Goal: Task Accomplishment & Management: Manage account settings

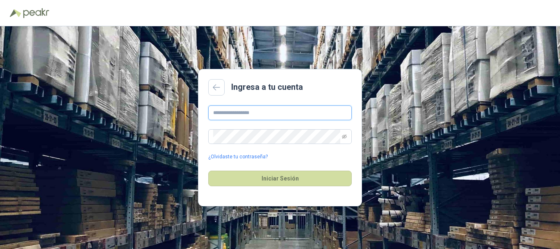
click at [271, 111] on input "text" at bounding box center [279, 112] width 143 height 15
type input "**********"
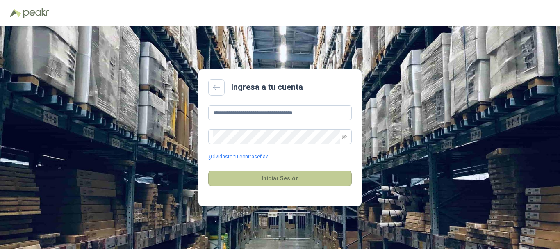
click at [271, 179] on button "Iniciar Sesión" at bounding box center [279, 178] width 143 height 16
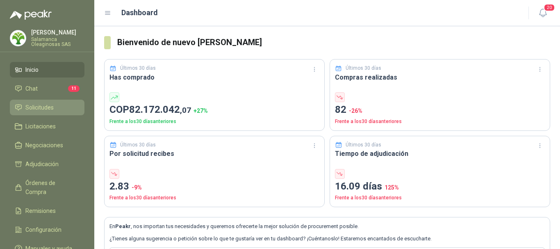
click at [43, 109] on span "Solicitudes" at bounding box center [39, 107] width 28 height 9
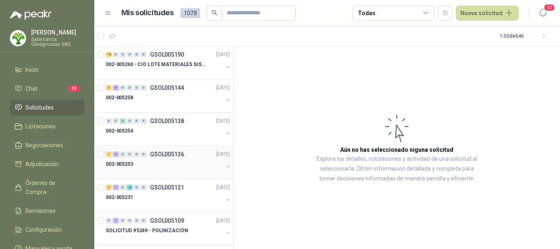
click at [157, 164] on div "002-005253" at bounding box center [165, 164] width 118 height 10
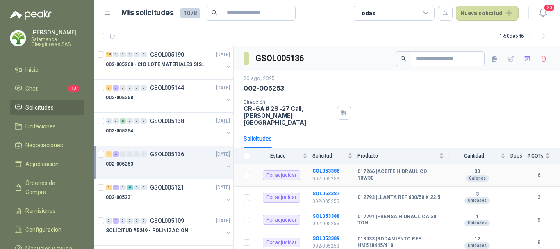
scroll to position [34, 0]
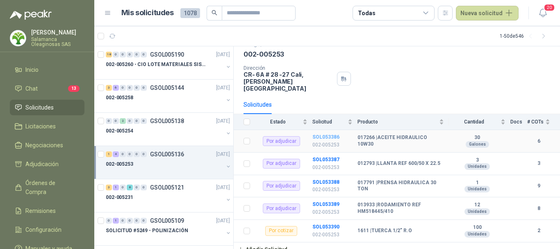
click at [329, 134] on b "SOL053386" at bounding box center [325, 137] width 27 height 6
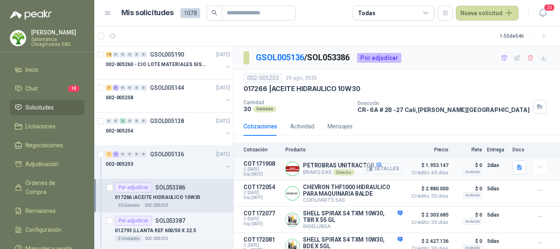
click at [385, 168] on button "Detalles" at bounding box center [383, 168] width 39 height 11
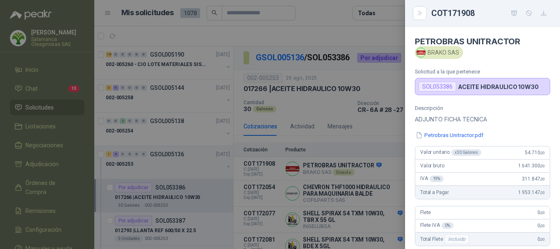
scroll to position [184, 0]
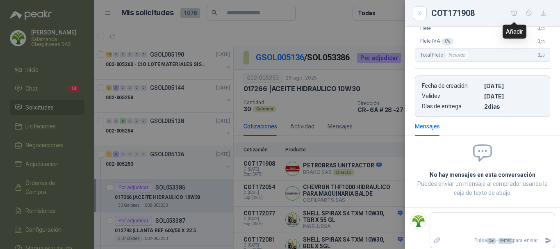
click at [511, 14] on icon "button" at bounding box center [514, 13] width 7 height 7
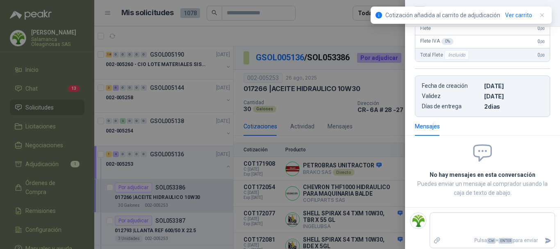
drag, startPoint x: 324, startPoint y: 14, endPoint x: 293, endPoint y: 16, distance: 30.4
click at [323, 14] on div at bounding box center [280, 124] width 560 height 249
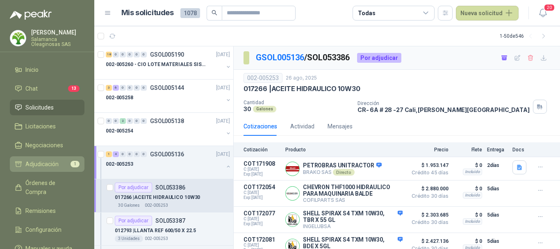
click at [46, 165] on span "Adjudicación" at bounding box center [41, 163] width 33 height 9
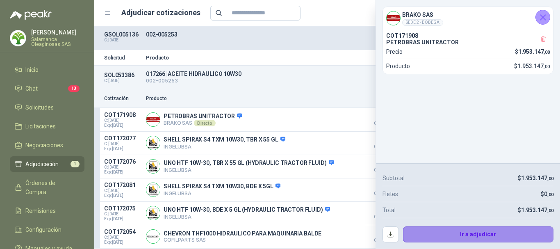
click at [474, 239] on button "Ir a adjudicar" at bounding box center [478, 234] width 151 height 16
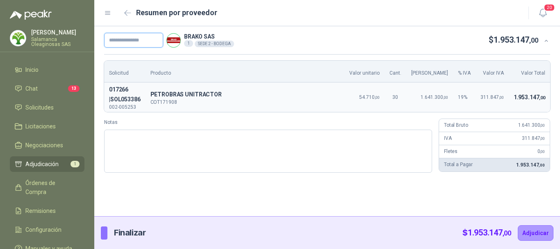
click at [154, 38] on input "text" at bounding box center [133, 40] width 59 height 15
type input "**********"
click at [541, 229] on button "Adjudicar" at bounding box center [536, 233] width 36 height 16
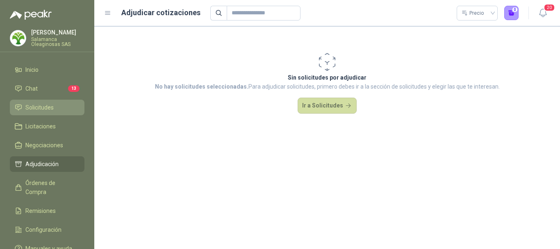
click at [55, 105] on li "Solicitudes" at bounding box center [47, 107] width 65 height 9
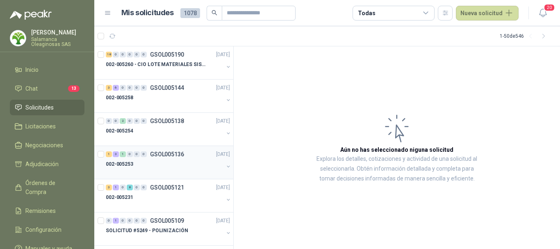
click at [166, 160] on div "002-005253" at bounding box center [165, 164] width 118 height 10
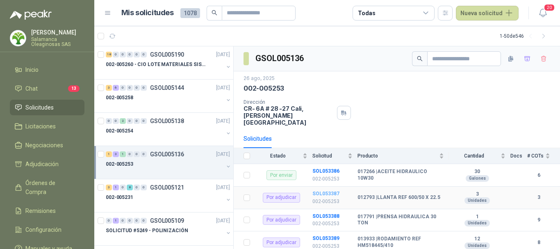
click at [325, 191] on b "SOL053387" at bounding box center [325, 194] width 27 height 6
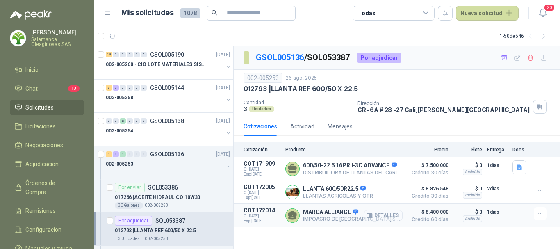
click at [385, 218] on button "Detalles" at bounding box center [383, 215] width 39 height 11
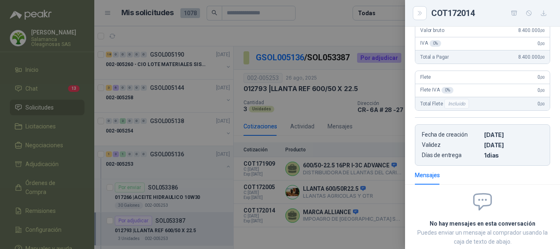
scroll to position [11, 0]
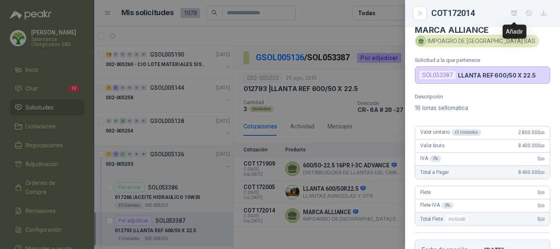
click at [515, 14] on icon "button" at bounding box center [514, 13] width 7 height 7
click at [61, 162] on div at bounding box center [280, 124] width 560 height 249
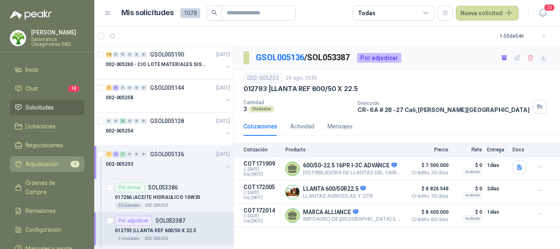
click at [55, 161] on span "Adjudicación" at bounding box center [41, 163] width 33 height 9
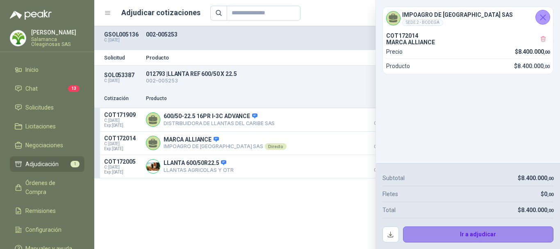
click at [474, 231] on button "Ir a adjudicar" at bounding box center [478, 234] width 151 height 16
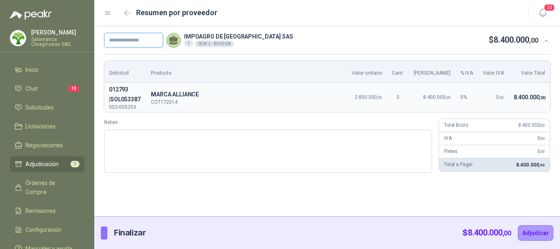
click at [152, 39] on input "text" at bounding box center [133, 40] width 59 height 15
type input "**********"
click at [530, 231] on button "Adjudicar" at bounding box center [536, 233] width 36 height 16
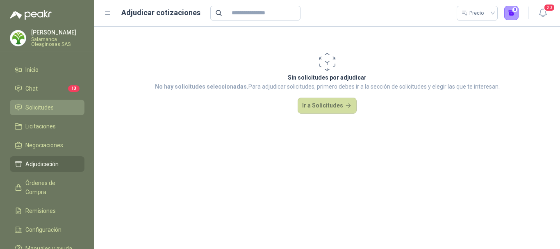
click at [48, 103] on span "Solicitudes" at bounding box center [39, 107] width 28 height 9
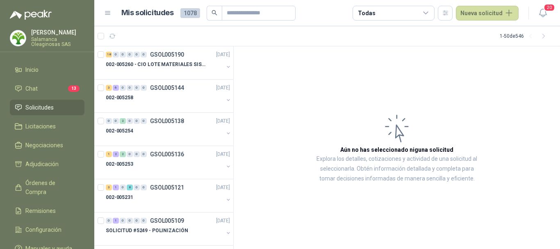
click at [51, 37] on p "Salamanca Oleaginosas SAS" at bounding box center [57, 42] width 53 height 10
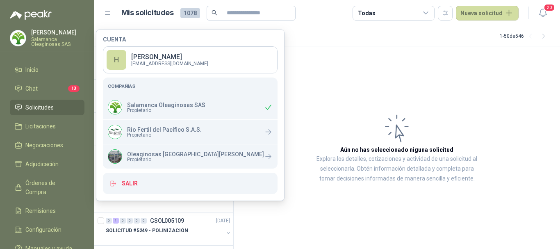
click at [149, 109] on span "Propietario" at bounding box center [166, 110] width 78 height 5
drag, startPoint x: 129, startPoint y: 182, endPoint x: 129, endPoint y: 172, distance: 9.8
click at [129, 182] on button "Salir" at bounding box center [190, 183] width 175 height 21
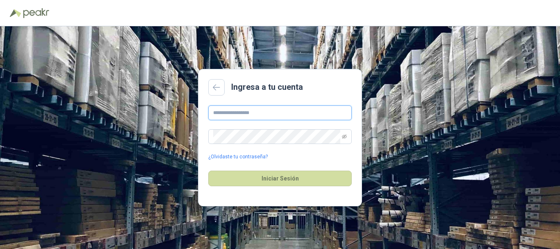
click at [277, 109] on input "text" at bounding box center [279, 112] width 143 height 15
type input "**********"
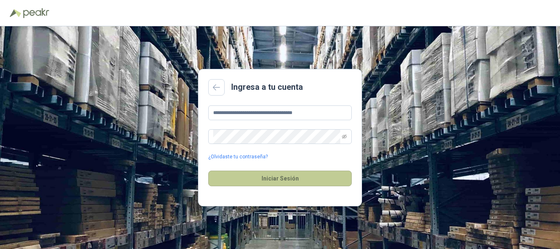
click at [275, 177] on button "Iniciar Sesión" at bounding box center [279, 178] width 143 height 16
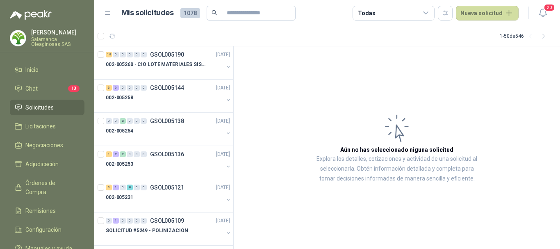
click at [49, 36] on div "Henry Benitez Salamanca Oleaginosas SAS" at bounding box center [57, 38] width 53 height 17
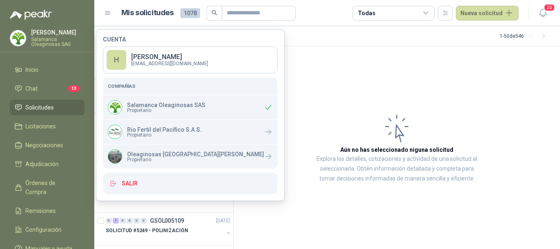
click at [322, 82] on article "Aún no has seleccionado niguna solicitud Explora los detalles, cotizaciones y a…" at bounding box center [397, 147] width 326 height 203
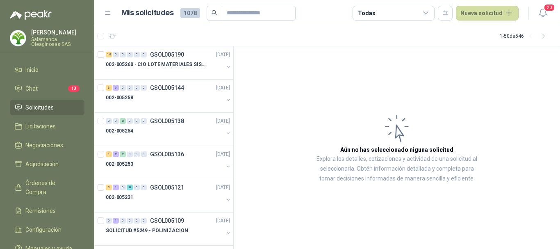
click at [50, 37] on p "Salamanca Oleaginosas SAS" at bounding box center [57, 42] width 53 height 10
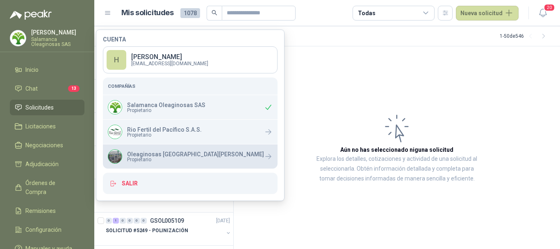
click at [154, 153] on p "Oleaginosas [GEOGRAPHIC_DATA][PERSON_NAME]" at bounding box center [195, 154] width 137 height 6
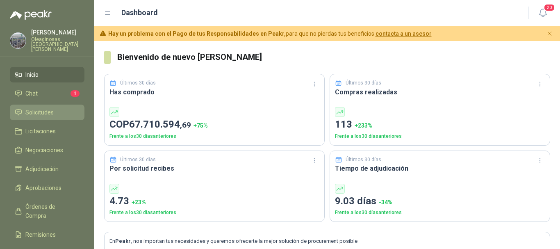
click at [36, 108] on span "Solicitudes" at bounding box center [39, 112] width 28 height 9
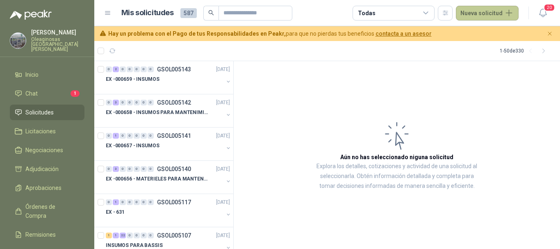
click at [493, 16] on button "Nueva solicitud" at bounding box center [487, 13] width 63 height 15
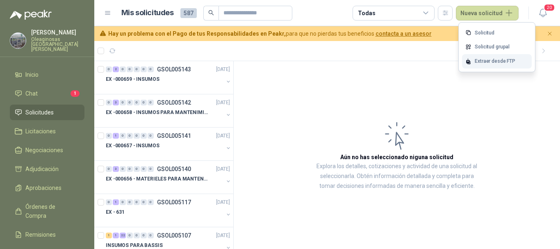
click at [490, 60] on div "Extraer desde FTP" at bounding box center [497, 61] width 70 height 14
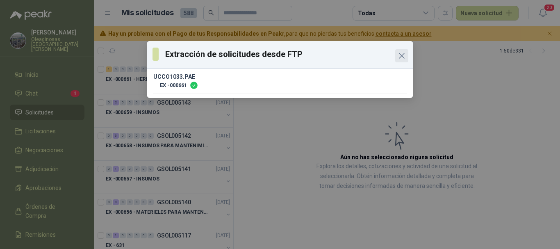
click at [404, 54] on icon "Close" at bounding box center [402, 56] width 10 height 10
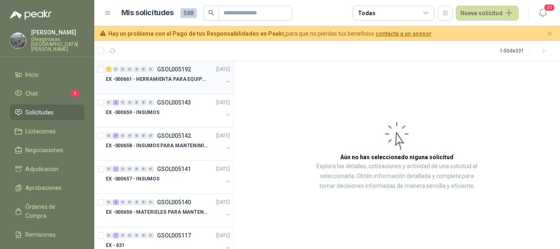
click at [163, 82] on p "EX -000661 - HERRAMIENTA PARA EQUIPO MECANICO PLAN" at bounding box center [157, 79] width 102 height 8
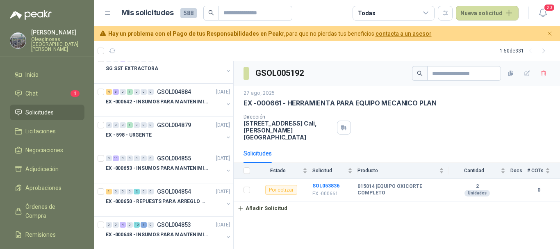
scroll to position [369, 0]
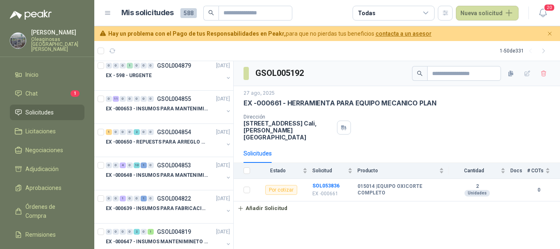
click at [169, 183] on div at bounding box center [165, 183] width 118 height 7
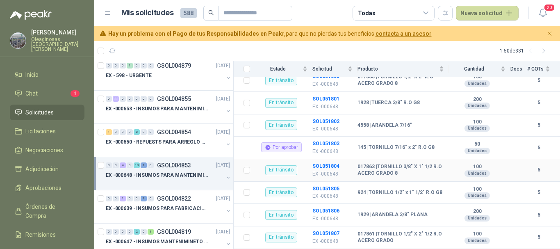
scroll to position [123, 0]
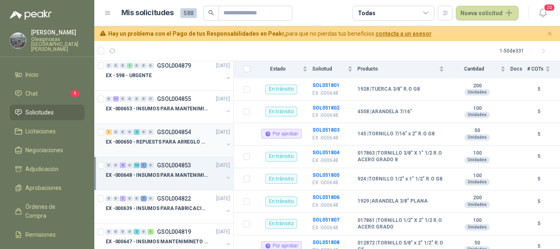
click at [167, 146] on div "EX -000650 - REPUESTS PARA ARREGLO BOMBA DE PLANTA" at bounding box center [165, 142] width 118 height 10
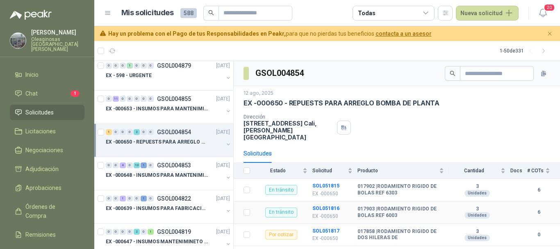
scroll to position [4, 0]
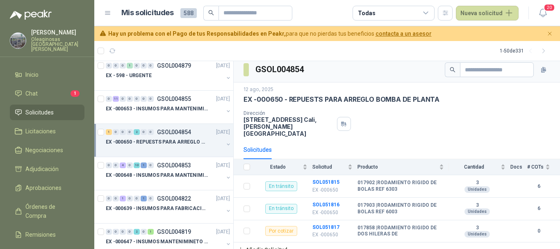
click at [180, 147] on div at bounding box center [165, 150] width 118 height 7
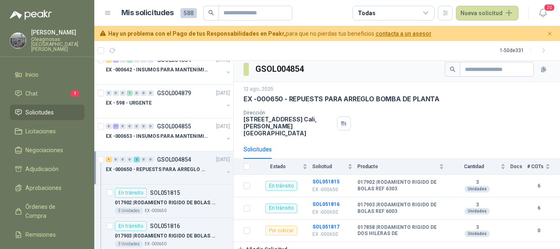
scroll to position [328, 0]
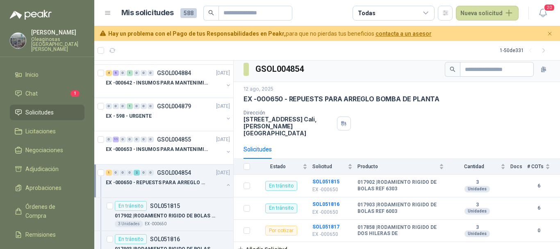
click at [173, 151] on p "EX -000653 - INSUMOS PARA MANTENIMIENTO A CADENAS" at bounding box center [157, 149] width 102 height 8
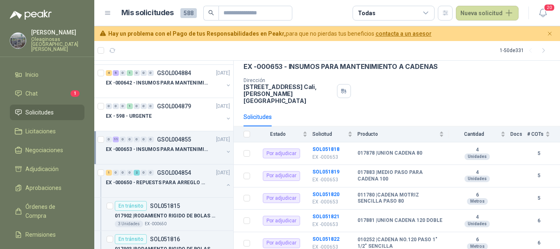
scroll to position [19, 0]
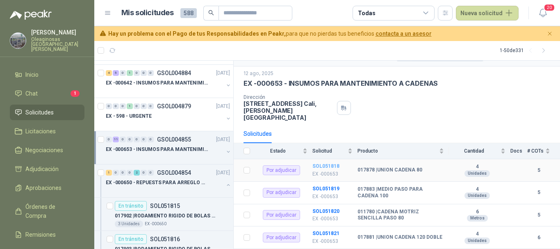
click at [324, 163] on b "SOL051818" at bounding box center [325, 166] width 27 height 6
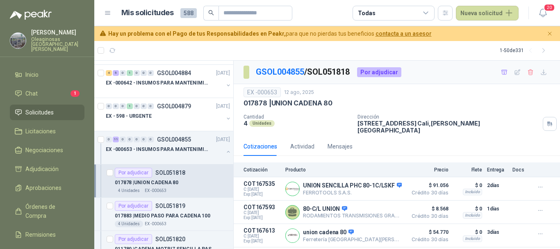
click at [318, 14] on article "Mis solicitudes 588 Todas Nueva solicitud" at bounding box center [320, 13] width 398 height 15
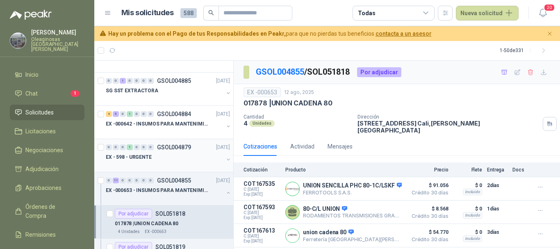
click at [173, 157] on div "EX - 598 - URGENTE" at bounding box center [165, 157] width 118 height 10
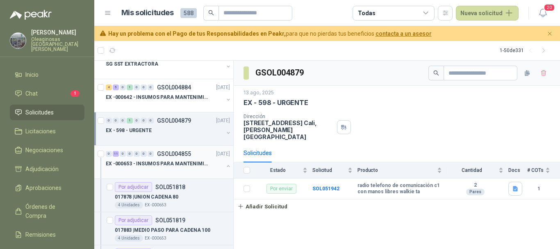
scroll to position [328, 0]
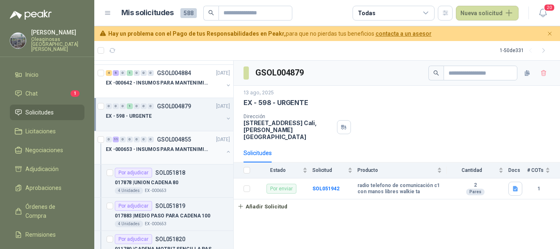
click at [207, 153] on div "EX -000653 - INSUMOS PARA MANTENIMIENTO A CADENAS" at bounding box center [165, 149] width 118 height 10
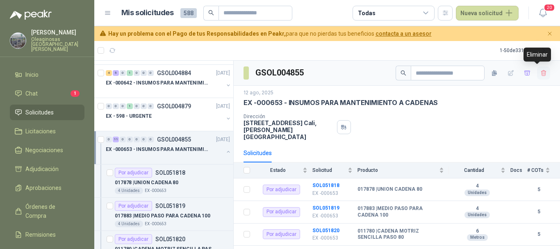
click at [540, 72] on icon "button" at bounding box center [543, 73] width 7 height 7
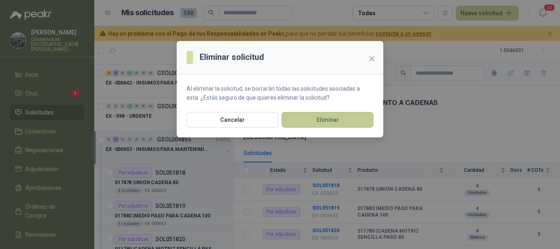
click at [340, 122] on button "Eliminar" at bounding box center [328, 120] width 92 height 16
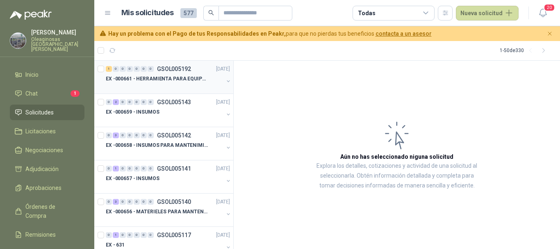
click at [167, 83] on div "EX -000661 - HERRAMIENTA PARA EQUIPO MECANICO PLAN" at bounding box center [165, 79] width 118 height 10
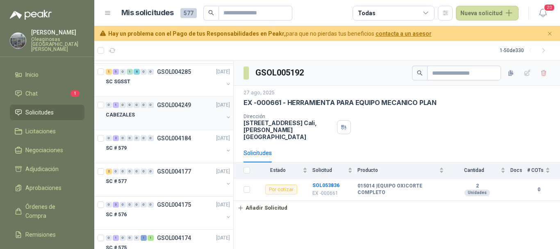
scroll to position [1583, 0]
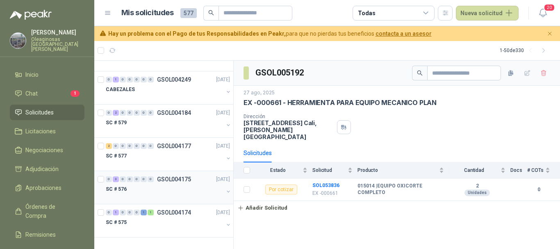
click at [168, 190] on div "SC # 576" at bounding box center [165, 189] width 118 height 10
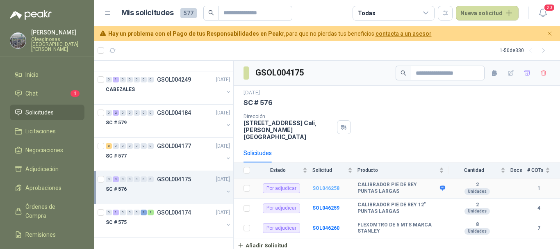
click at [328, 185] on b "SOL046258" at bounding box center [325, 188] width 27 height 6
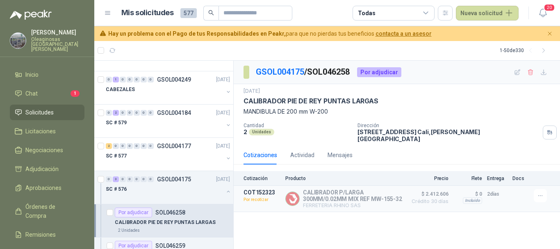
click at [344, 48] on article "1 - 50 de 330" at bounding box center [327, 51] width 466 height 20
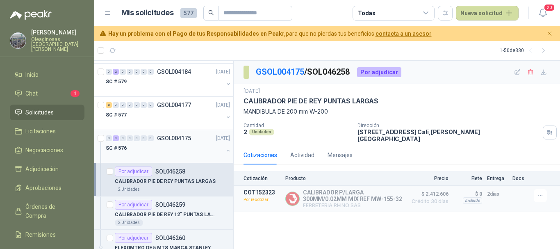
scroll to position [1665, 0]
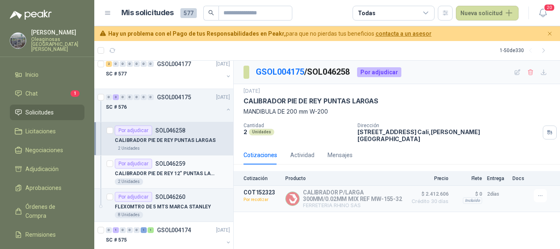
click at [167, 176] on p "CALIBRADOR PIE DE REY 12" PUNTAS LARGAS" at bounding box center [166, 174] width 102 height 8
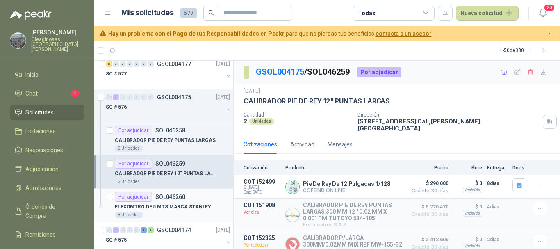
scroll to position [1682, 0]
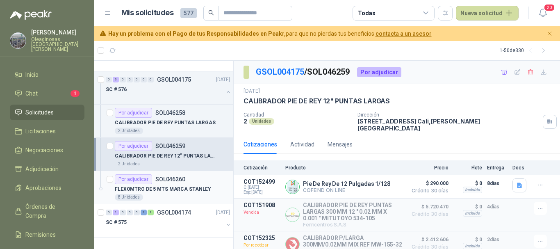
click at [166, 194] on div "8 Unidades" at bounding box center [172, 197] width 115 height 7
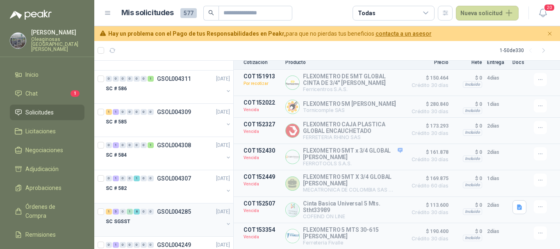
scroll to position [1395, 0]
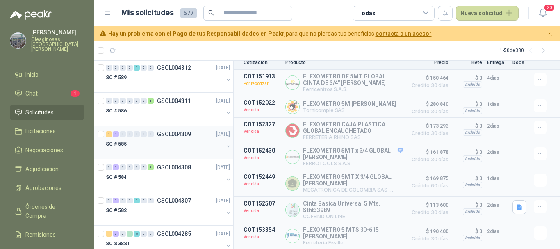
click at [155, 146] on div "SC # 585" at bounding box center [165, 144] width 118 height 10
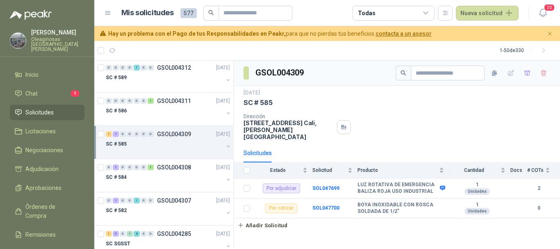
click at [181, 147] on div "SC # 585" at bounding box center [165, 144] width 118 height 10
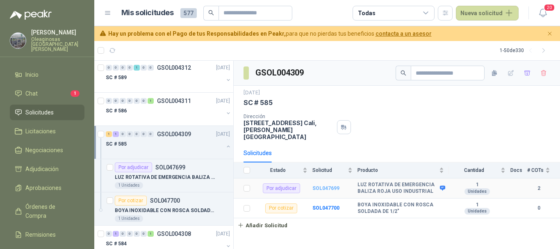
click at [324, 185] on b "SOL047699" at bounding box center [325, 188] width 27 height 6
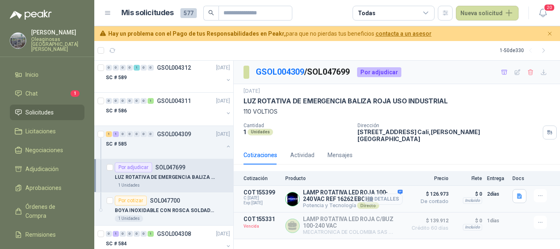
click at [392, 195] on button "Detalles" at bounding box center [383, 198] width 39 height 11
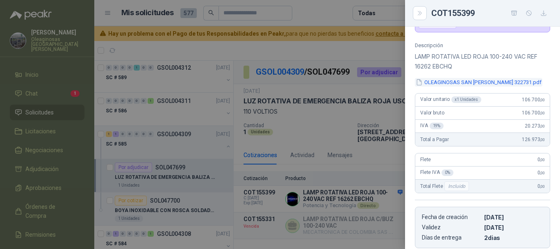
scroll to position [82, 0]
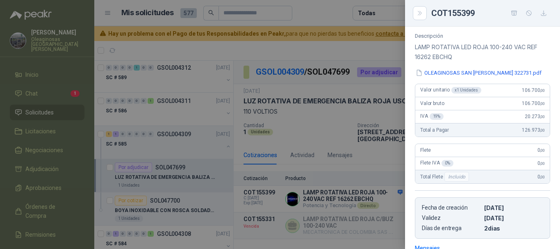
click at [366, 47] on div at bounding box center [280, 124] width 560 height 249
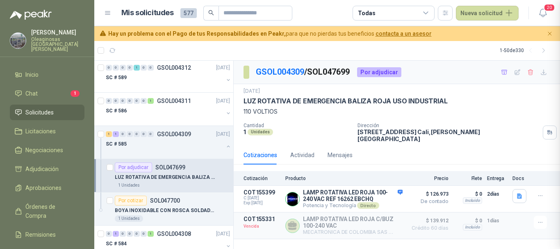
scroll to position [208, 0]
click at [390, 193] on button "Detalles" at bounding box center [383, 198] width 39 height 11
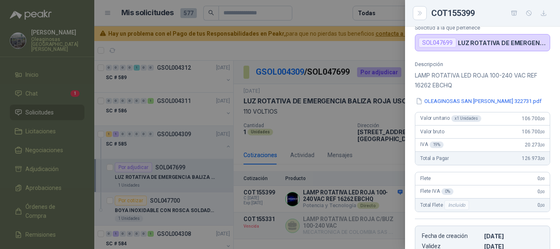
scroll to position [44, 0]
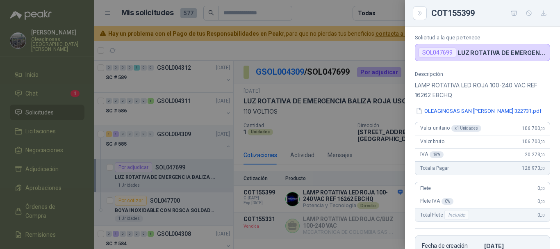
click at [339, 9] on div at bounding box center [280, 124] width 560 height 249
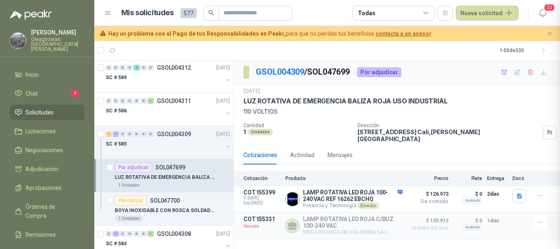
scroll to position [208, 0]
click at [387, 194] on button "Detalles" at bounding box center [383, 198] width 39 height 11
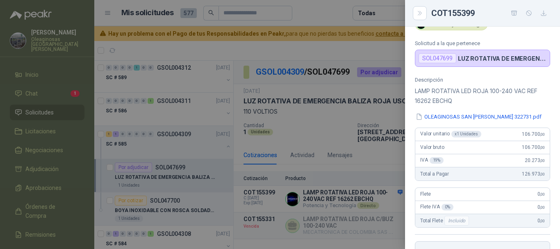
scroll to position [3, 0]
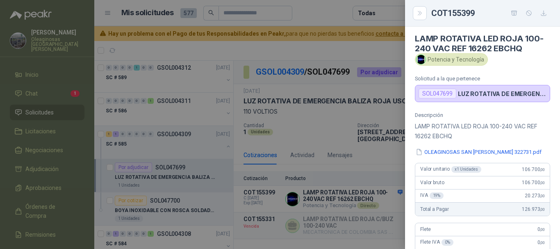
click at [343, 15] on div at bounding box center [280, 124] width 560 height 249
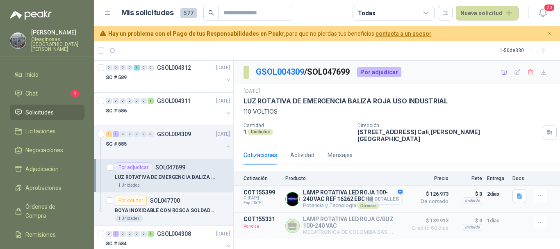
click at [392, 193] on button "Detalles" at bounding box center [383, 198] width 39 height 11
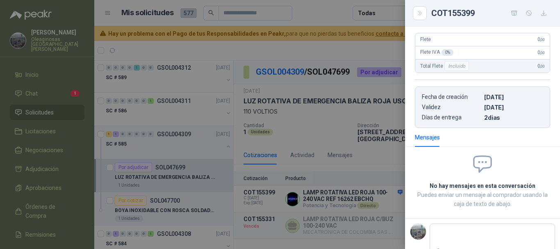
scroll to position [167, 0]
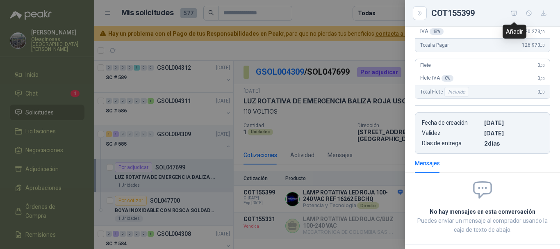
click at [514, 12] on icon "button" at bounding box center [514, 13] width 6 height 5
click at [327, 47] on div at bounding box center [280, 124] width 560 height 249
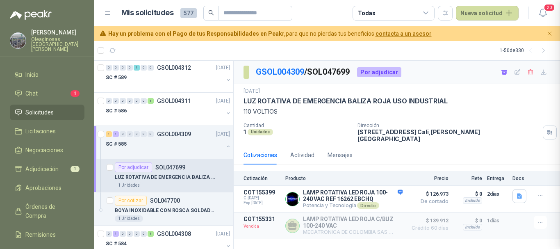
scroll to position [208, 0]
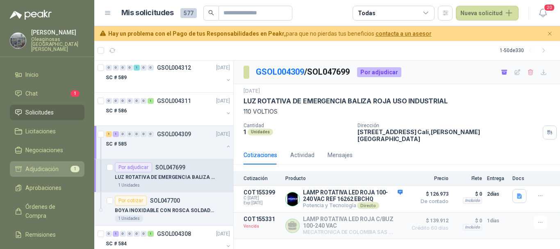
click at [56, 164] on span "Adjudicación" at bounding box center [41, 168] width 33 height 9
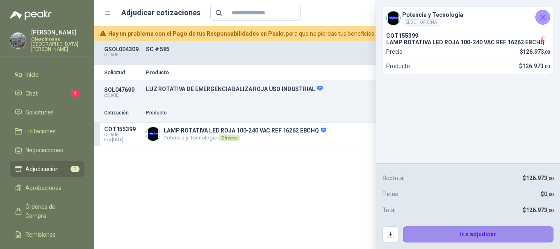
click at [474, 231] on button "Ir a adjudicar" at bounding box center [478, 234] width 151 height 16
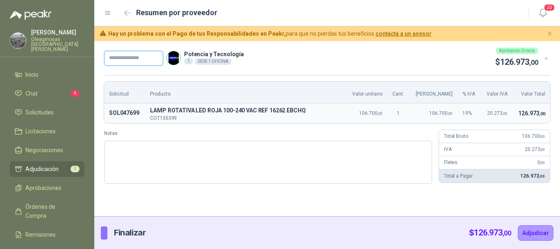
click at [155, 58] on input "text" at bounding box center [133, 58] width 59 height 15
type input "*********"
click at [539, 231] on button "Adjudicar" at bounding box center [536, 233] width 36 height 16
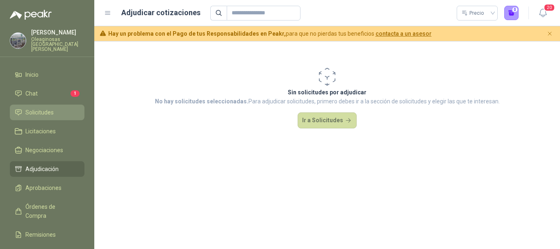
click at [40, 108] on span "Solicitudes" at bounding box center [39, 112] width 28 height 9
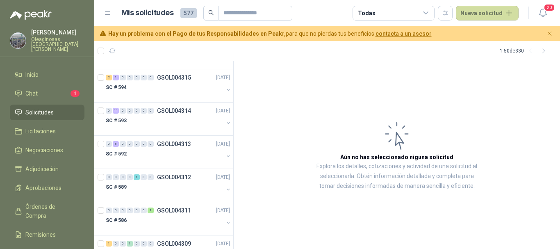
scroll to position [1188, 0]
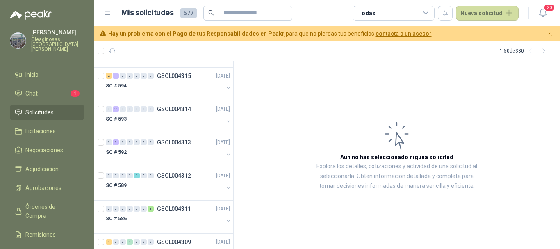
click at [163, 146] on div "0 6 0 0 0 0 0 GSOL004313 [DATE]" at bounding box center [169, 142] width 126 height 10
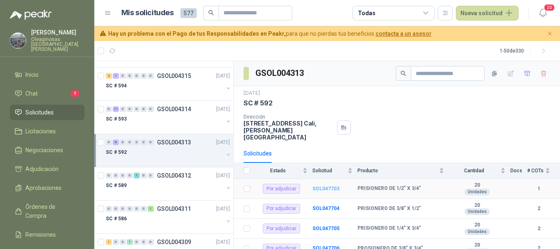
click at [329, 186] on b "SOL047703" at bounding box center [325, 189] width 27 height 6
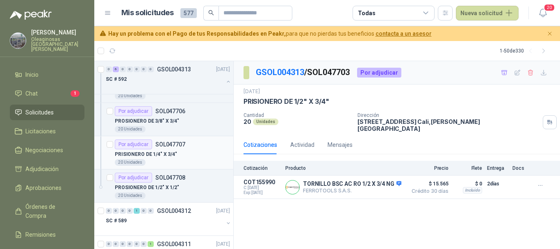
scroll to position [1393, 0]
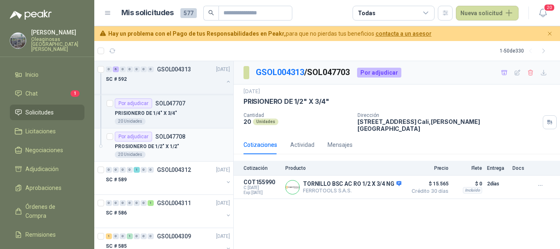
click at [189, 149] on div "PROSIONERO DE 1/2" X 1/2"" at bounding box center [172, 146] width 115 height 10
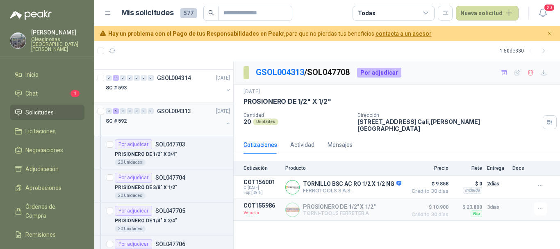
scroll to position [1229, 0]
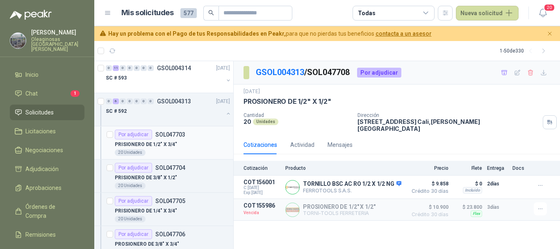
click at [194, 144] on div "PRISIONERO DE 1/2" X 3/4"" at bounding box center [172, 144] width 115 height 10
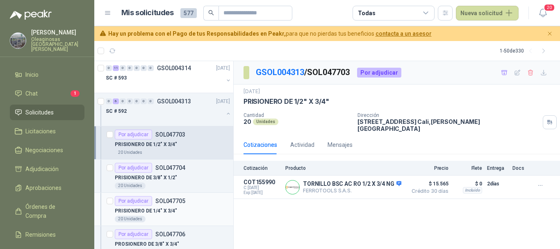
click at [186, 211] on div "PRISIONERO DE 1/4" X 3/4"" at bounding box center [172, 211] width 115 height 10
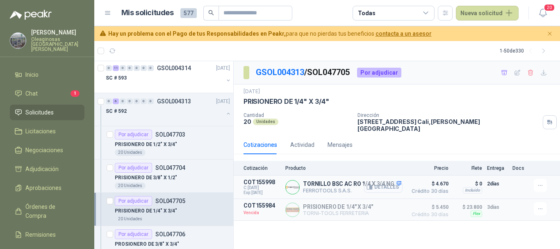
click at [385, 182] on button "Detalles" at bounding box center [383, 187] width 39 height 11
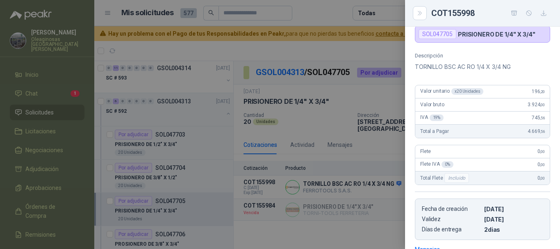
scroll to position [21, 0]
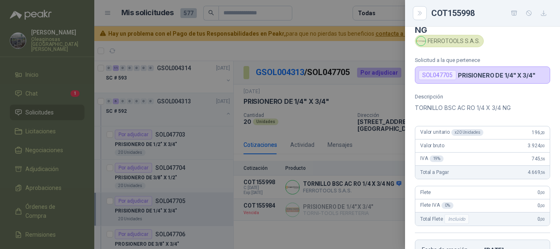
click at [354, 53] on div at bounding box center [280, 124] width 560 height 249
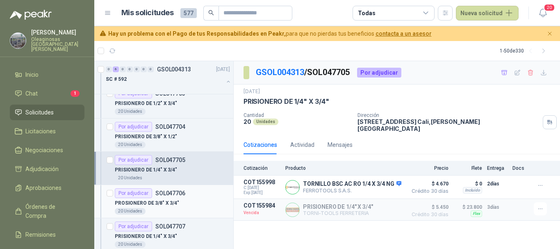
scroll to position [1311, 0]
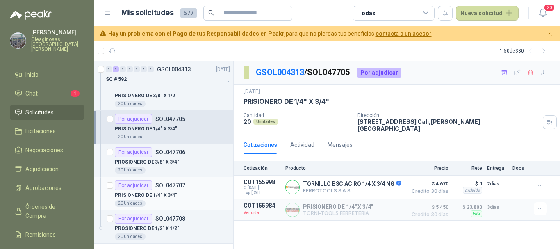
click at [196, 198] on div "PRISIONERO DE 1/4" X 3/4"" at bounding box center [172, 195] width 115 height 10
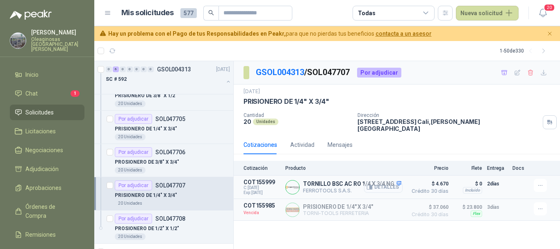
click at [388, 182] on button "Detalles" at bounding box center [383, 187] width 39 height 11
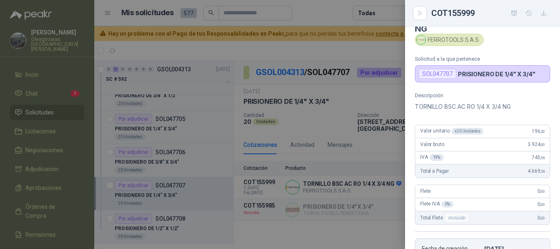
scroll to position [21, 0]
click at [371, 53] on div at bounding box center [280, 124] width 560 height 249
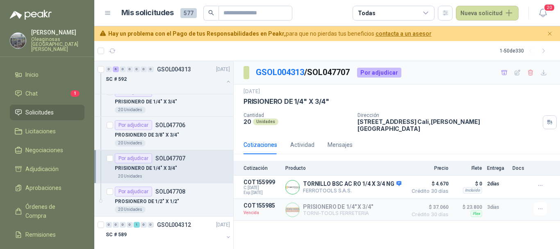
scroll to position [1352, 0]
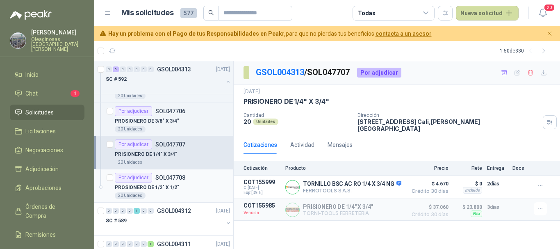
click at [193, 189] on div "PROSIONERO DE 1/2" X 1/2"" at bounding box center [172, 187] width 115 height 10
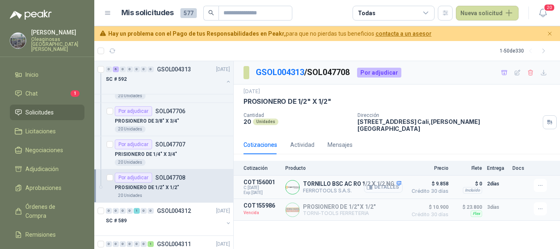
click at [387, 182] on button "Detalles" at bounding box center [383, 187] width 39 height 11
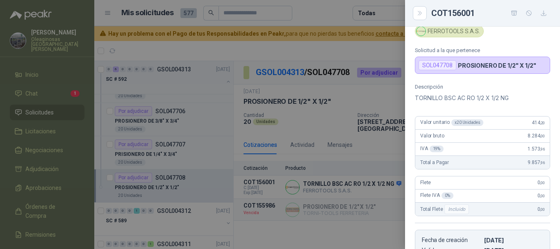
scroll to position [62, 0]
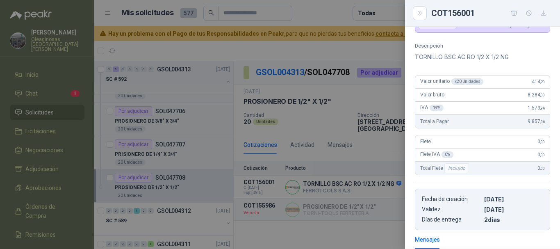
click at [335, 17] on div at bounding box center [280, 124] width 560 height 249
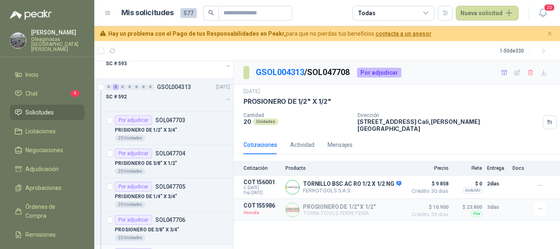
scroll to position [1229, 0]
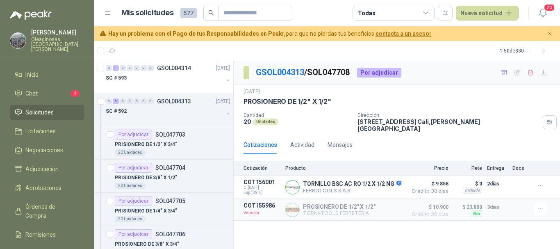
click at [191, 148] on div "PRISIONERO DE 1/2" X 3/4"" at bounding box center [172, 144] width 115 height 10
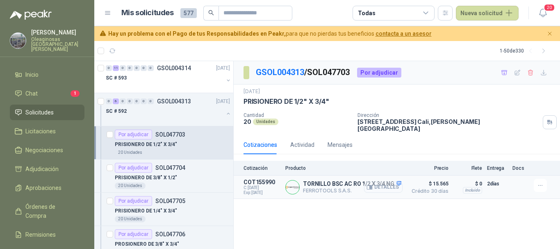
click at [391, 182] on button "Detalles" at bounding box center [383, 187] width 39 height 11
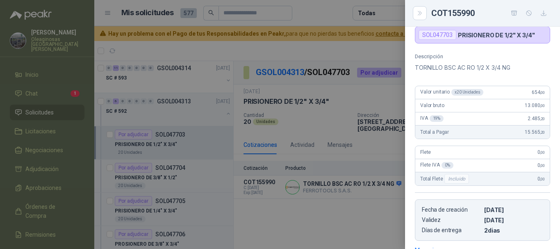
scroll to position [21, 0]
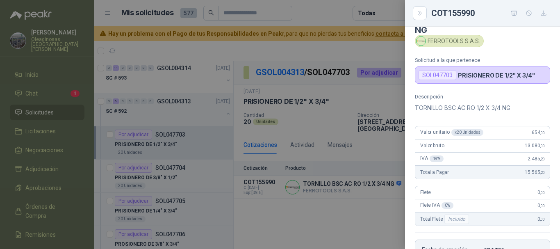
click at [329, 47] on div at bounding box center [280, 124] width 560 height 249
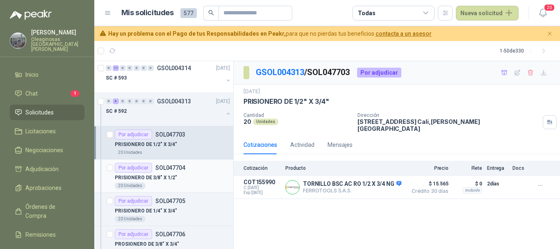
click at [187, 182] on div "PRISIONERO DE 3/8" X 1/2"" at bounding box center [172, 178] width 115 height 10
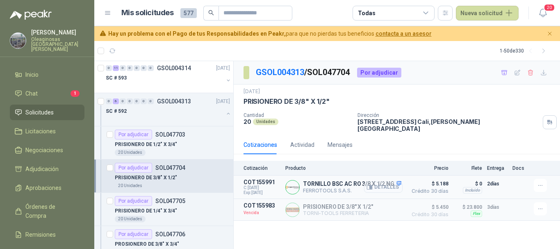
click at [391, 182] on button "Detalles" at bounding box center [383, 187] width 39 height 11
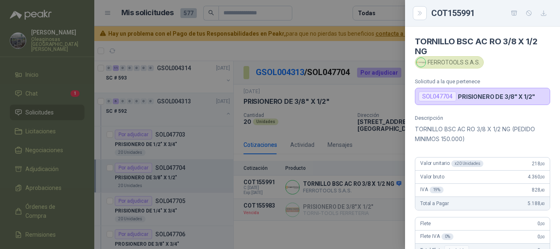
click at [286, 46] on div at bounding box center [280, 124] width 560 height 249
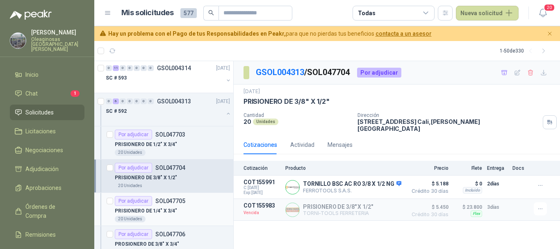
scroll to position [1270, 0]
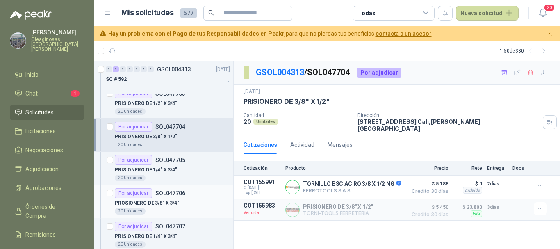
click at [186, 207] on div "PROSIONERO DE 3/8" X 3/4"" at bounding box center [172, 203] width 115 height 10
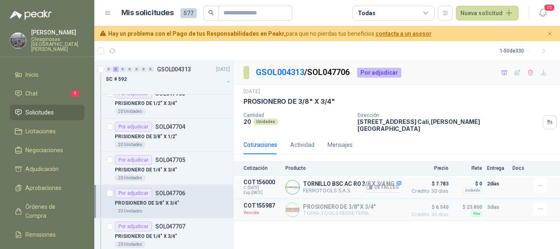
click at [393, 184] on button "Detalles" at bounding box center [383, 187] width 39 height 11
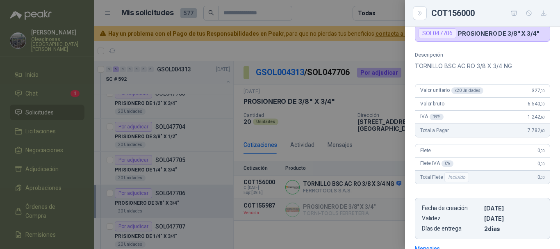
scroll to position [62, 0]
click at [337, 9] on div at bounding box center [280, 124] width 560 height 249
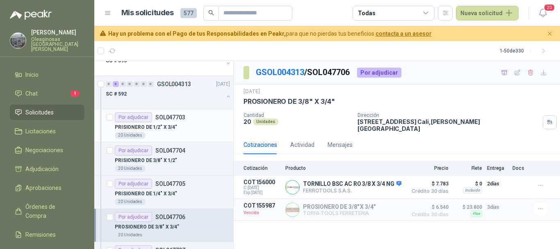
scroll to position [1270, 0]
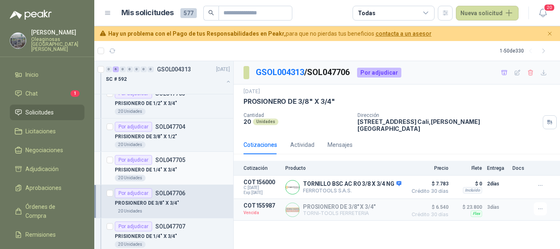
click at [200, 171] on div "PRISIONERO DE 1/4" X 3/4"" at bounding box center [172, 170] width 115 height 10
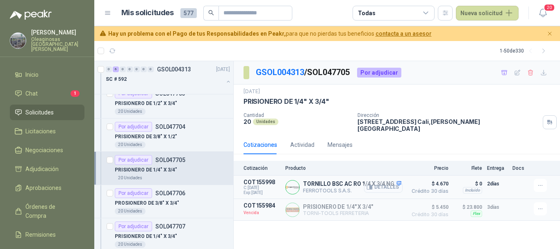
click at [386, 182] on button "Detalles" at bounding box center [383, 187] width 39 height 11
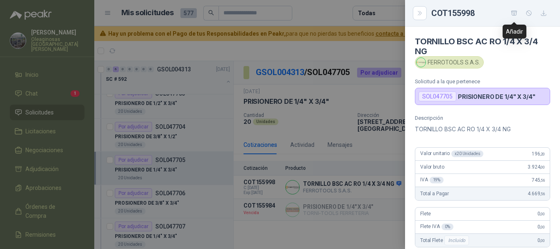
click at [516, 11] on icon "button" at bounding box center [514, 13] width 7 height 7
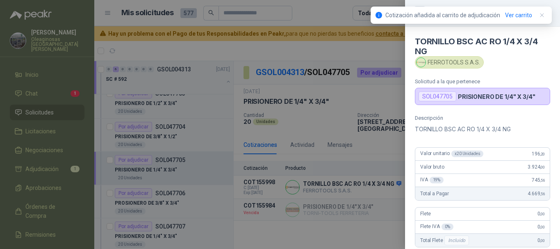
click at [311, 9] on div at bounding box center [280, 124] width 560 height 249
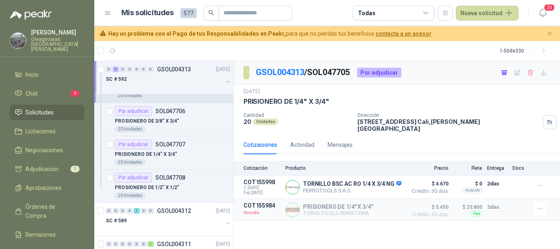
scroll to position [1393, 0]
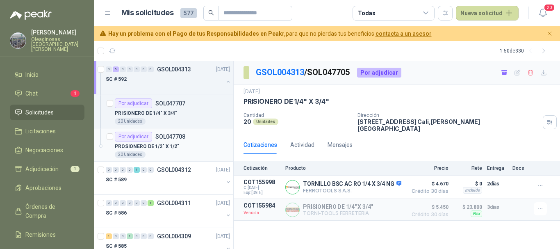
click at [190, 145] on div "PROSIONERO DE 1/2" X 1/2"" at bounding box center [172, 146] width 115 height 10
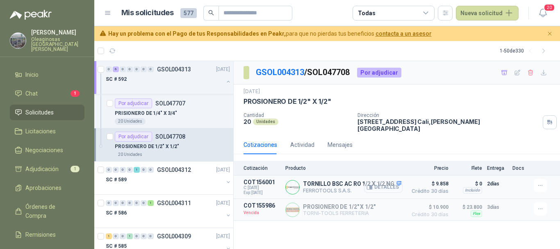
click at [393, 183] on button "Detalles" at bounding box center [383, 187] width 39 height 11
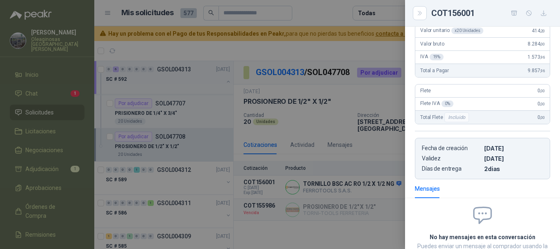
scroll to position [103, 0]
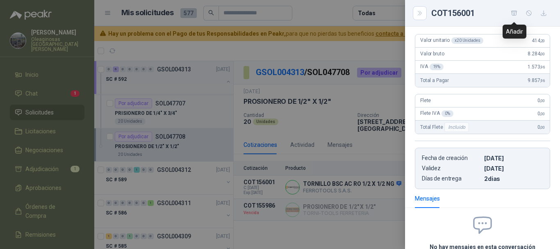
click at [516, 13] on icon "button" at bounding box center [514, 13] width 7 height 7
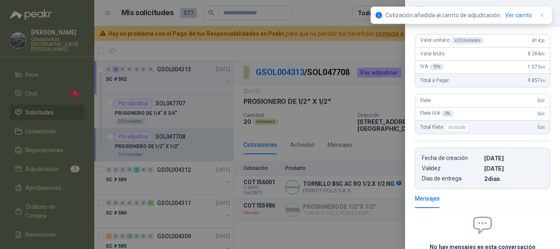
click at [321, 10] on div at bounding box center [280, 124] width 560 height 249
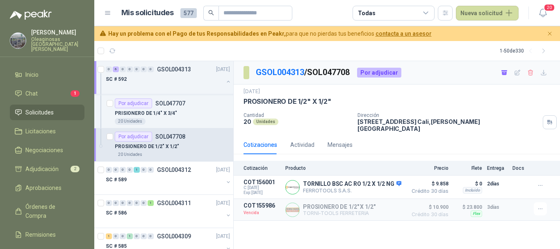
click at [337, 10] on article "Mis solicitudes 577 Todas Nueva solicitud" at bounding box center [320, 13] width 398 height 15
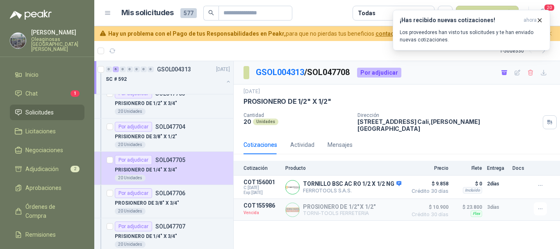
scroll to position [1229, 0]
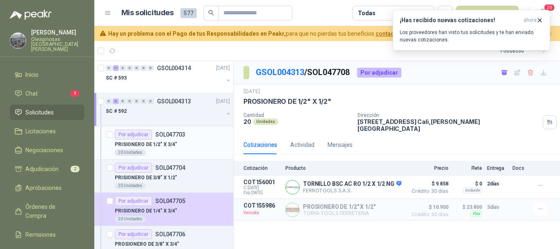
click at [192, 143] on div "PRISIONERO DE 1/2" X 3/4"" at bounding box center [172, 144] width 115 height 10
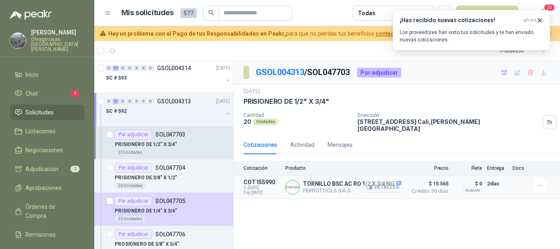
click at [388, 182] on button "Detalles" at bounding box center [383, 187] width 39 height 11
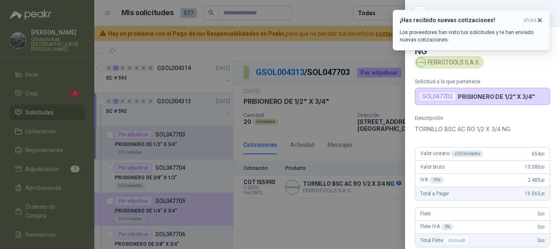
click at [539, 18] on icon "button" at bounding box center [539, 20] width 7 height 7
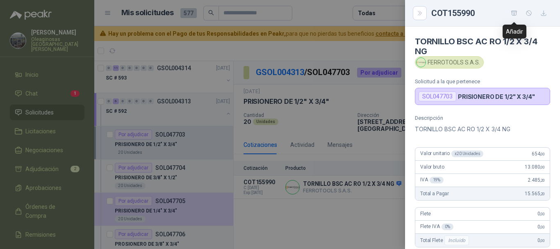
click at [515, 12] on icon "button" at bounding box center [514, 13] width 6 height 5
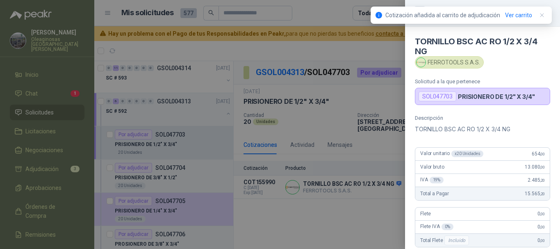
click at [318, 10] on div at bounding box center [280, 124] width 560 height 249
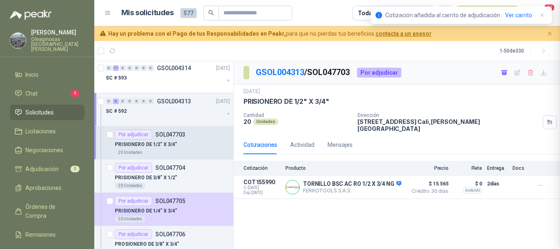
scroll to position [189, 0]
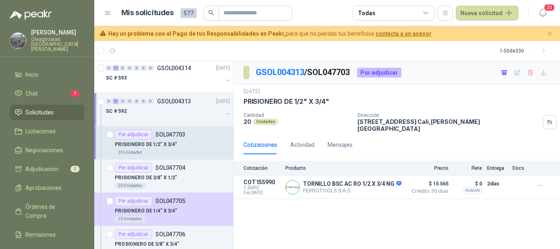
click at [324, 10] on article "Mis solicitudes 577 Todas Nueva solicitud" at bounding box center [320, 13] width 398 height 15
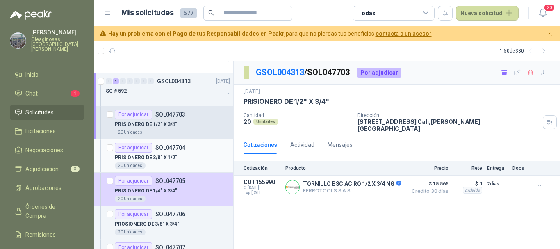
scroll to position [1270, 0]
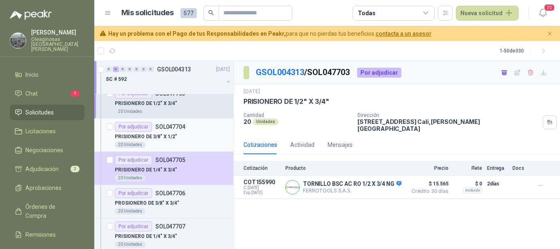
click at [202, 139] on div "PRISIONERO DE 3/8" X 1/2"" at bounding box center [172, 137] width 115 height 10
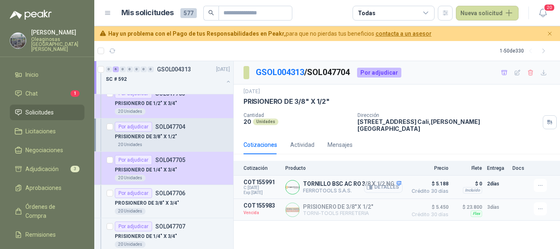
click at [389, 182] on button "Detalles" at bounding box center [383, 187] width 39 height 11
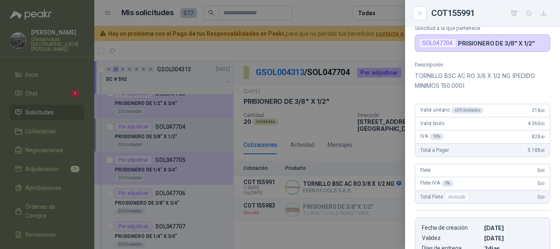
scroll to position [31, 0]
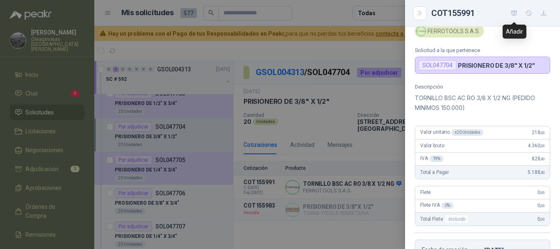
click at [515, 12] on icon "button" at bounding box center [514, 13] width 7 height 7
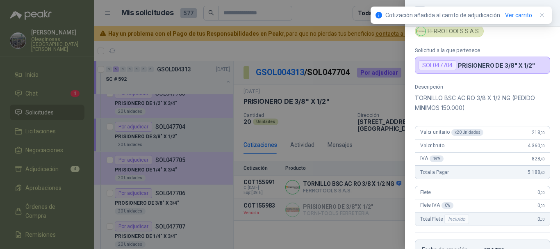
click at [338, 15] on div at bounding box center [280, 124] width 560 height 249
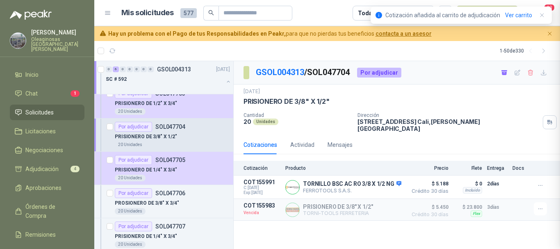
scroll to position [199, 0]
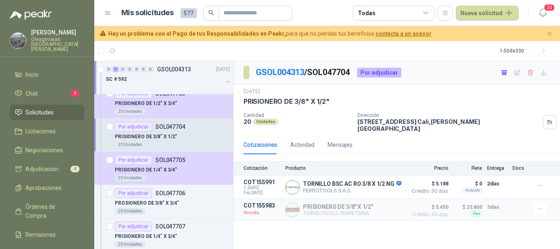
drag, startPoint x: 232, startPoint y: 50, endPoint x: 225, endPoint y: 58, distance: 10.2
click at [232, 50] on article "1 - 50 de 330" at bounding box center [327, 51] width 466 height 20
click at [189, 206] on div "PROSIONERO DE 3/8" X 3/4"" at bounding box center [172, 203] width 115 height 10
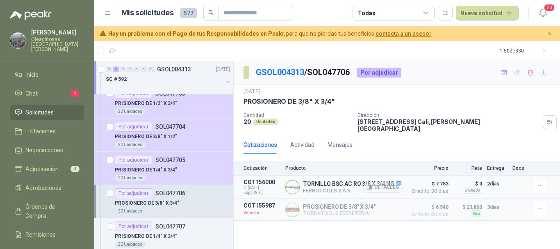
click at [394, 182] on button "Detalles" at bounding box center [383, 187] width 39 height 11
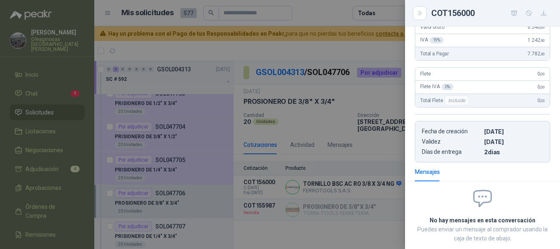
scroll to position [62, 0]
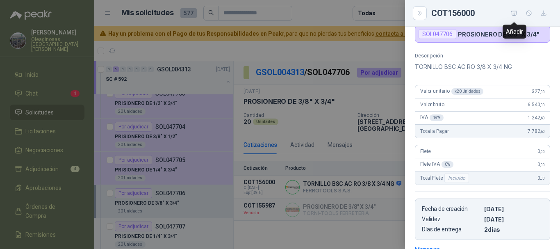
click at [513, 12] on icon "button" at bounding box center [514, 13] width 7 height 7
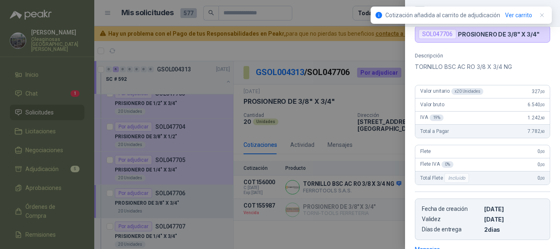
click at [323, 15] on div at bounding box center [280, 124] width 560 height 249
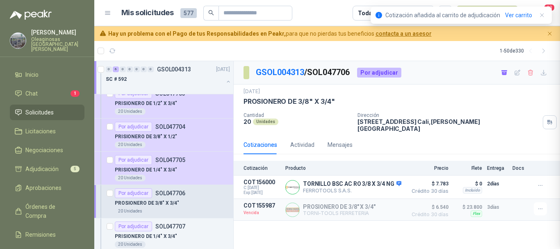
scroll to position [189, 0]
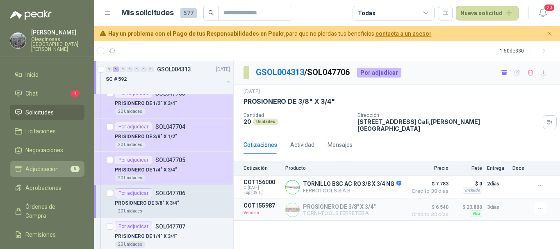
click at [51, 165] on span "Adjudicación" at bounding box center [41, 168] width 33 height 9
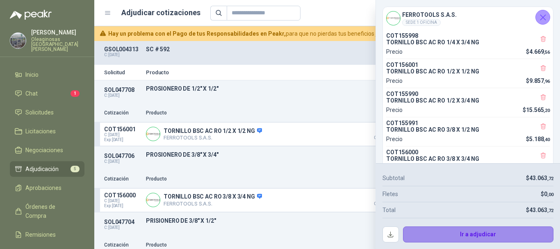
click at [484, 234] on button "Ir a adjudicar" at bounding box center [478, 234] width 151 height 16
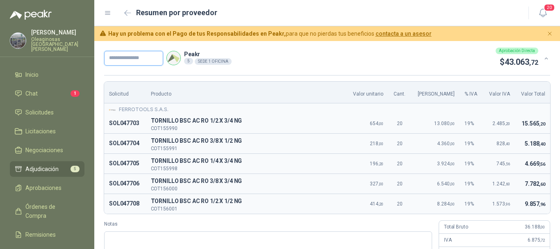
click at [154, 57] on input "text" at bounding box center [133, 58] width 59 height 15
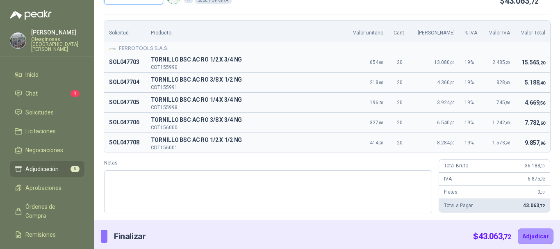
scroll to position [65, 0]
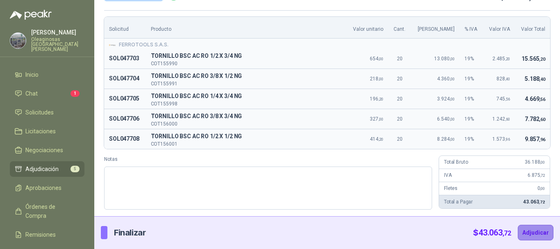
type input "*********"
click at [530, 230] on button "Adjudicar" at bounding box center [536, 233] width 36 height 16
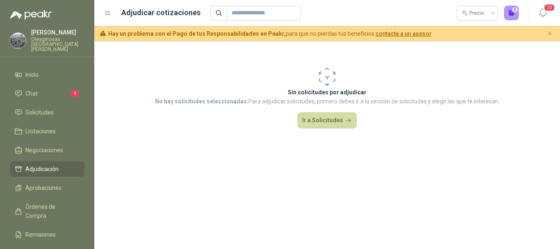
scroll to position [0, 0]
click at [35, 105] on link "Solicitudes" at bounding box center [47, 113] width 75 height 16
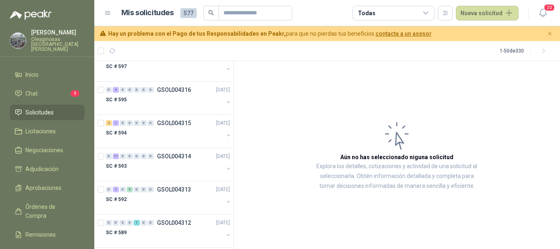
scroll to position [1148, 0]
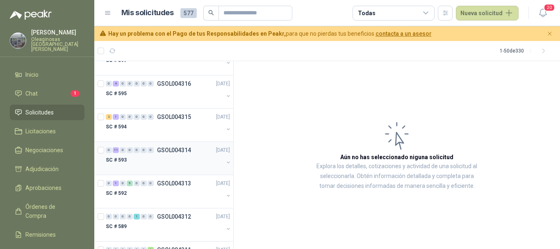
click at [161, 158] on div "SC # 593" at bounding box center [165, 160] width 118 height 10
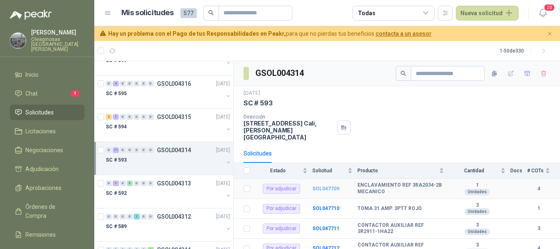
click at [332, 186] on b "SOL047709" at bounding box center [325, 189] width 27 height 6
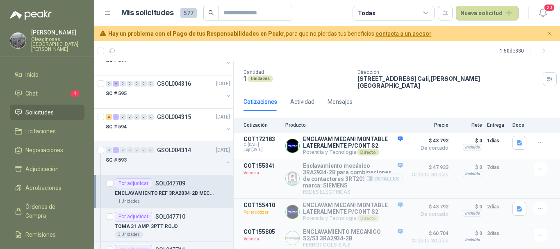
scroll to position [43, 0]
click at [537, 165] on icon "button" at bounding box center [540, 168] width 7 height 7
click at [524, 143] on button "Solicitar Recotización" at bounding box center [524, 145] width 66 height 13
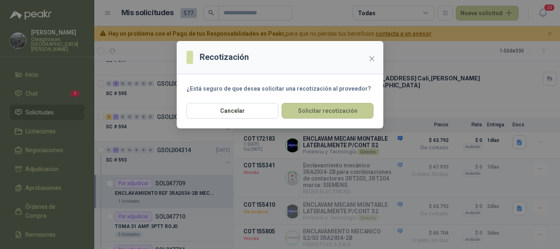
click at [346, 111] on button "Solicitar recotización" at bounding box center [328, 111] width 92 height 16
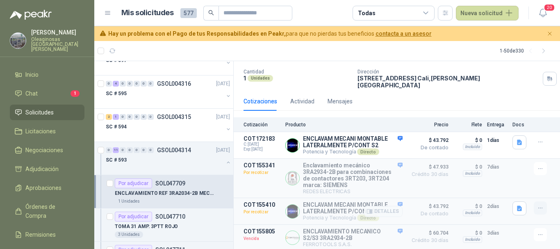
click at [537, 205] on icon "button" at bounding box center [540, 208] width 7 height 7
click at [313, 47] on article "1 - 50 de 330" at bounding box center [327, 51] width 466 height 20
click at [537, 231] on icon "button" at bounding box center [540, 234] width 7 height 7
click at [510, 214] on button "Solicitar Recotización" at bounding box center [524, 213] width 66 height 13
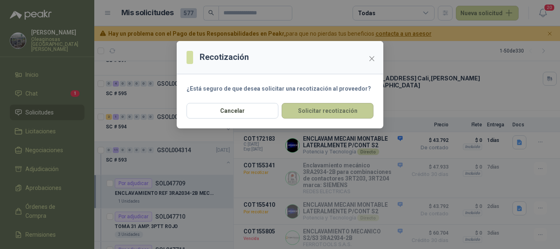
click at [297, 107] on button "Solicitar recotización" at bounding box center [328, 111] width 92 height 16
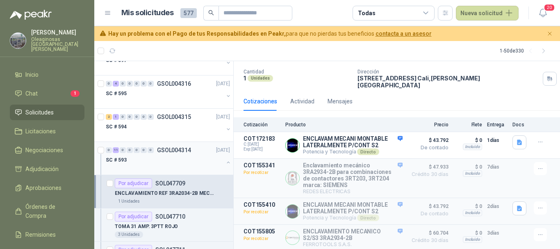
scroll to position [1188, 0]
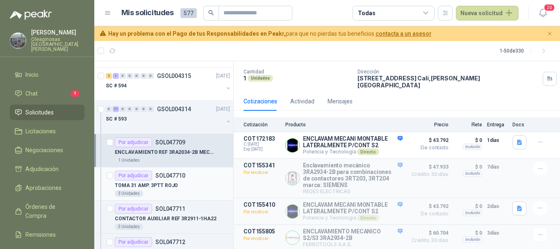
click at [193, 182] on div "TOMA 31 AMP. 3PTT ROJO" at bounding box center [172, 185] width 115 height 10
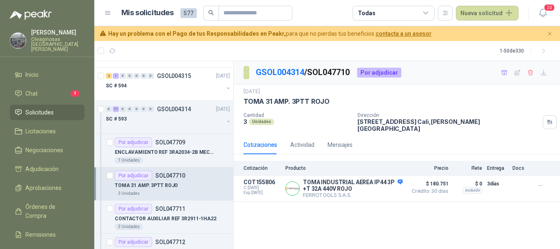
scroll to position [1229, 0]
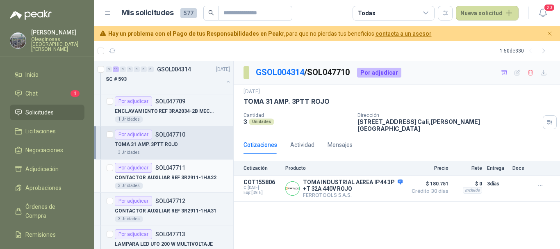
click at [186, 180] on p "CONTACTOR AUXILIAR REF 3R2911-1HA22" at bounding box center [166, 178] width 102 height 8
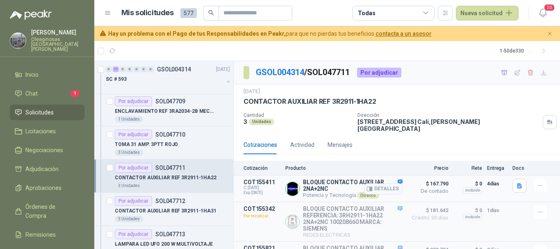
scroll to position [23, 0]
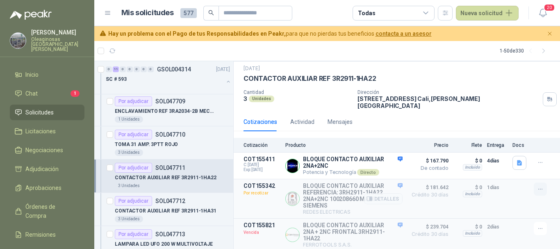
click at [537, 186] on icon "button" at bounding box center [540, 189] width 7 height 7
click at [403, 52] on article "1 - 50 de 330" at bounding box center [327, 51] width 466 height 20
click at [537, 225] on icon "button" at bounding box center [540, 228] width 7 height 7
click at [523, 207] on button "Solicitar Recotización" at bounding box center [524, 206] width 66 height 13
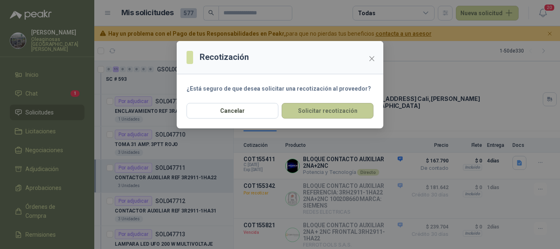
click at [347, 114] on button "Solicitar recotización" at bounding box center [328, 111] width 92 height 16
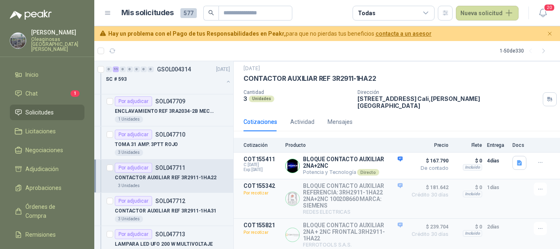
scroll to position [1270, 0]
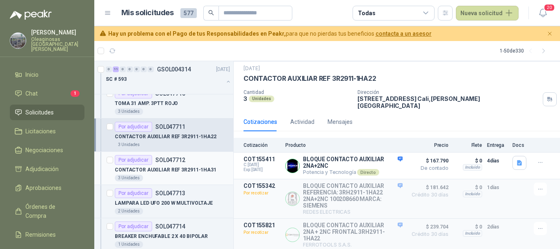
click at [186, 176] on div "3 Unidades" at bounding box center [172, 178] width 115 height 7
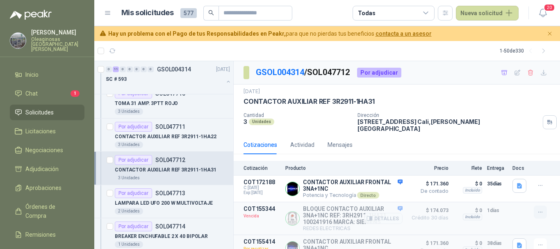
click at [537, 209] on icon "button" at bounding box center [540, 212] width 7 height 7
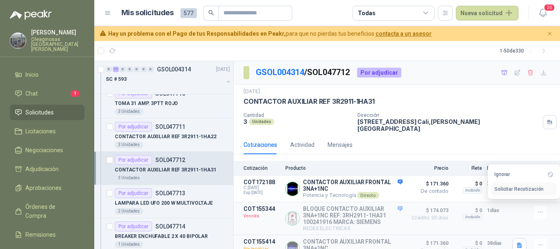
click at [509, 188] on button "Solicitar Recotización" at bounding box center [524, 188] width 66 height 13
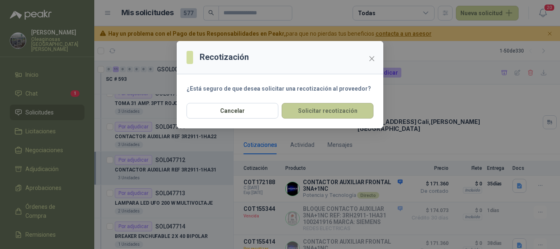
click at [344, 113] on button "Solicitar recotización" at bounding box center [328, 111] width 92 height 16
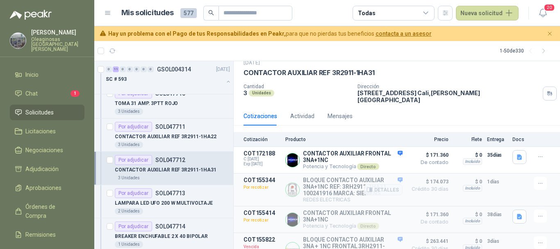
scroll to position [43, 0]
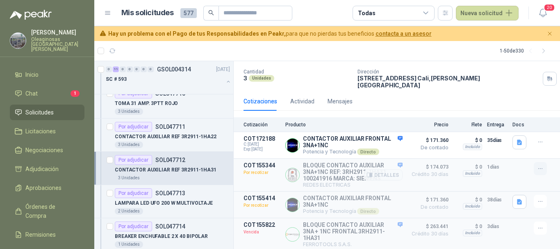
click at [537, 166] on icon "button" at bounding box center [540, 168] width 7 height 7
click at [537, 225] on icon "button" at bounding box center [540, 228] width 7 height 7
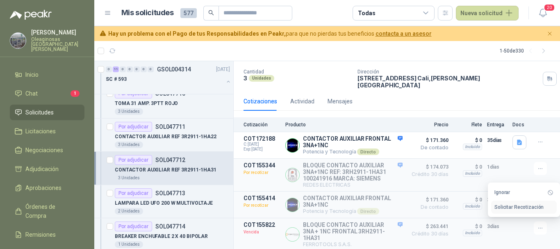
click at [507, 206] on button "Solicitar Recotización" at bounding box center [524, 206] width 66 height 13
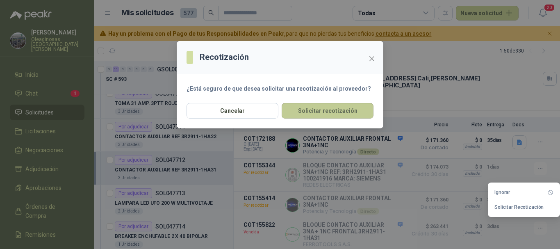
click at [329, 111] on button "Solicitar recotización" at bounding box center [328, 111] width 92 height 16
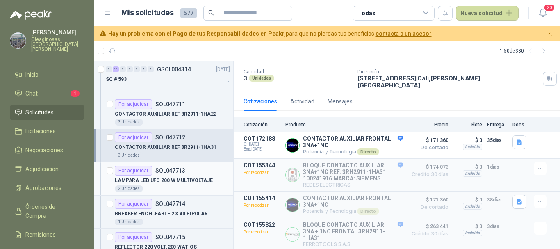
scroll to position [1311, 0]
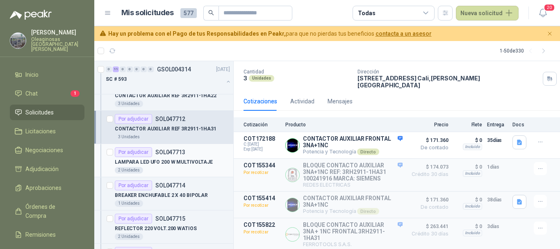
click at [203, 167] on div "2 Unidades" at bounding box center [172, 170] width 115 height 7
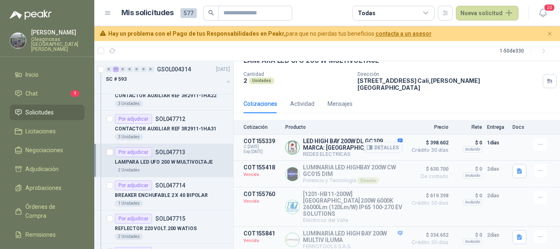
scroll to position [43, 0]
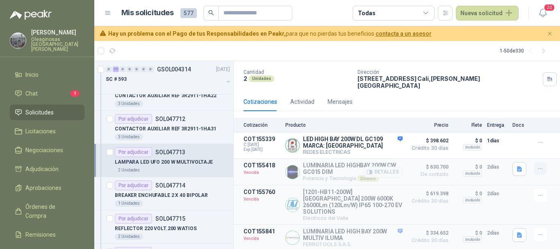
click at [537, 165] on icon "button" at bounding box center [540, 168] width 7 height 7
click at [520, 146] on button "Solicitar Recotización" at bounding box center [524, 145] width 66 height 13
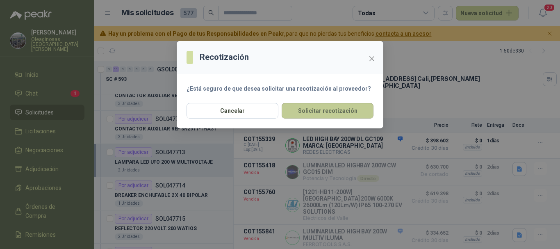
click at [311, 114] on button "Solicitar recotización" at bounding box center [328, 111] width 92 height 16
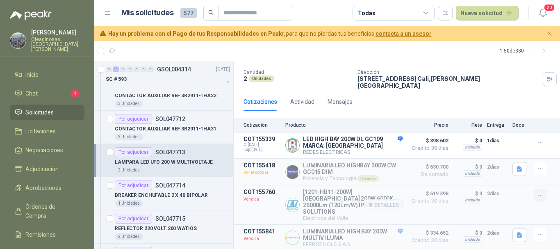
click at [537, 192] on icon "button" at bounding box center [540, 195] width 7 height 7
click at [507, 171] on button "Solicitar Recotización" at bounding box center [524, 172] width 66 height 13
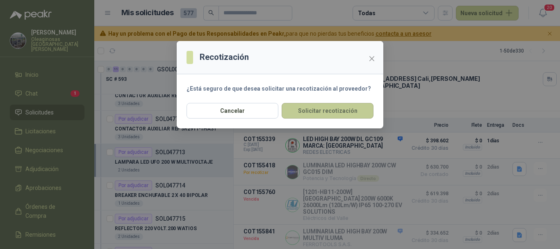
click at [336, 109] on button "Solicitar recotización" at bounding box center [328, 111] width 92 height 16
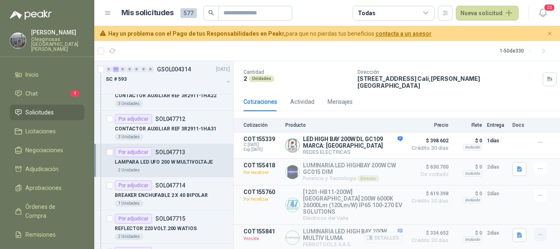
click at [537, 231] on icon "button" at bounding box center [540, 234] width 7 height 7
click at [522, 213] on button "Solicitar Recotización" at bounding box center [524, 213] width 66 height 13
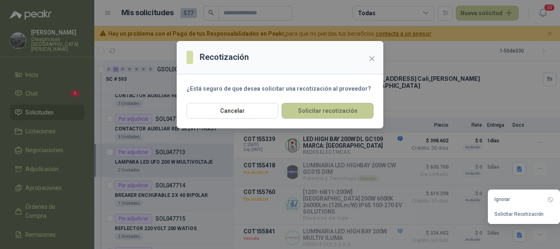
click at [313, 109] on button "Solicitar recotización" at bounding box center [328, 111] width 92 height 16
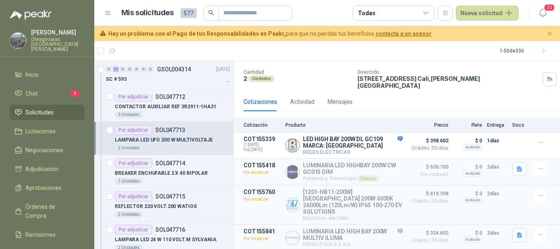
scroll to position [1352, 0]
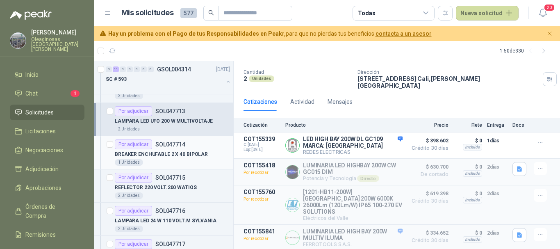
click at [185, 157] on p "BREAKER ENCHUFABLE 2 X 40 BIPOLAR" at bounding box center [161, 154] width 93 height 8
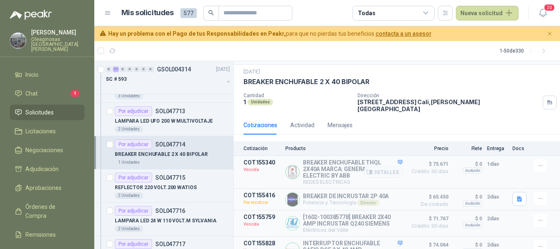
scroll to position [31, 0]
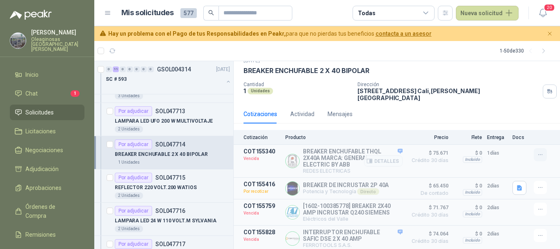
click at [537, 151] on icon "button" at bounding box center [540, 154] width 7 height 7
click at [516, 130] on button "Solicitar Recotización" at bounding box center [524, 130] width 66 height 13
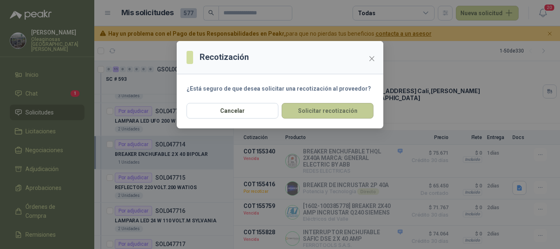
click at [340, 110] on button "Solicitar recotización" at bounding box center [328, 111] width 92 height 16
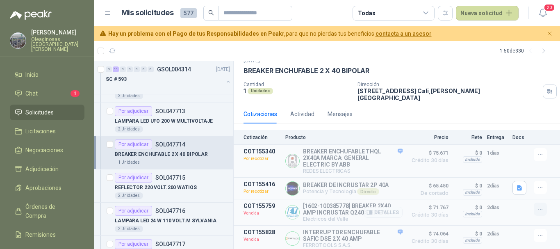
click at [537, 206] on icon "button" at bounding box center [540, 209] width 7 height 7
click at [517, 184] on button "Solicitar Recotización" at bounding box center [524, 186] width 66 height 13
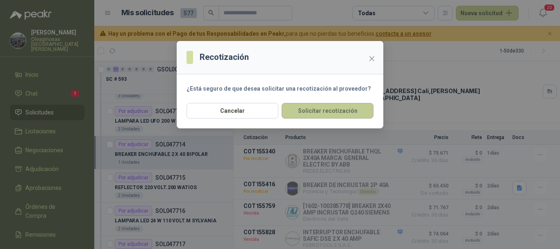
click at [337, 110] on button "Solicitar recotización" at bounding box center [328, 111] width 92 height 16
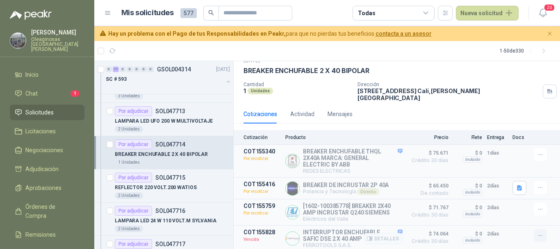
click at [537, 232] on icon "button" at bounding box center [540, 235] width 7 height 7
click at [528, 214] on button "Solicitar Recotización" at bounding box center [524, 213] width 66 height 13
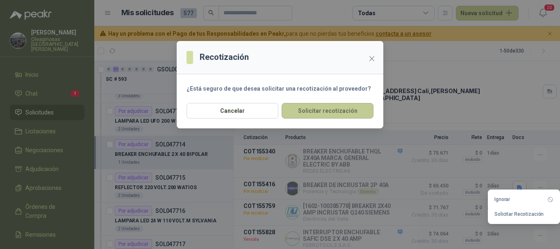
click at [339, 108] on button "Solicitar recotización" at bounding box center [328, 111] width 92 height 16
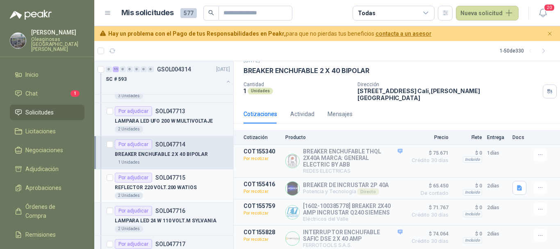
click at [200, 186] on div "REFLECTOR 220 VOLT.200 WATIOS" at bounding box center [172, 187] width 115 height 10
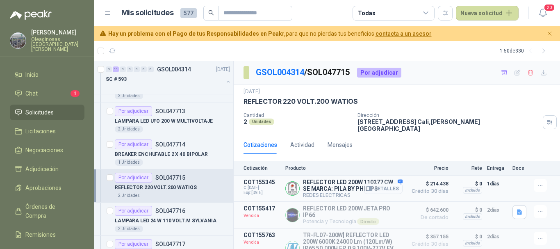
scroll to position [38, 0]
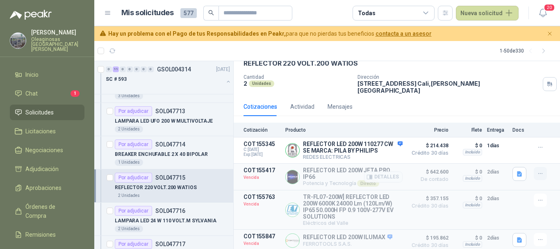
click at [537, 170] on icon "button" at bounding box center [540, 173] width 7 height 7
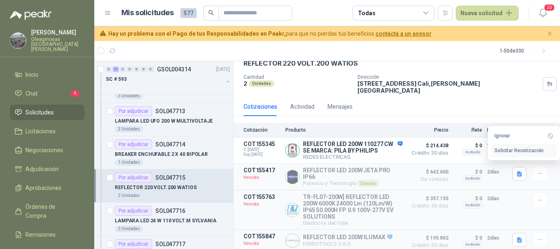
click at [514, 150] on button "Solicitar Recotización" at bounding box center [524, 150] width 66 height 13
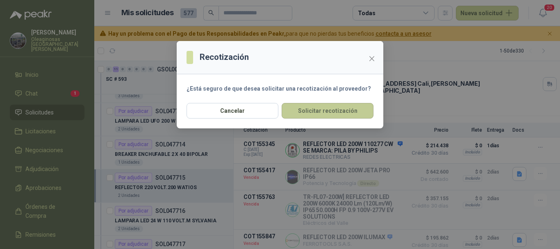
click at [320, 112] on button "Solicitar recotización" at bounding box center [328, 111] width 92 height 16
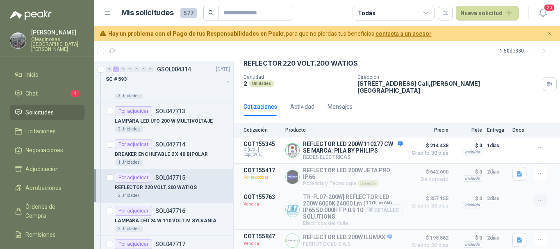
click at [537, 197] on icon "button" at bounding box center [540, 200] width 7 height 7
click at [504, 174] on button "Solicitar Recotización" at bounding box center [524, 177] width 66 height 13
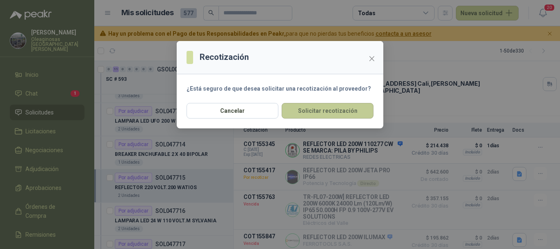
click at [340, 113] on button "Solicitar recotización" at bounding box center [328, 111] width 92 height 16
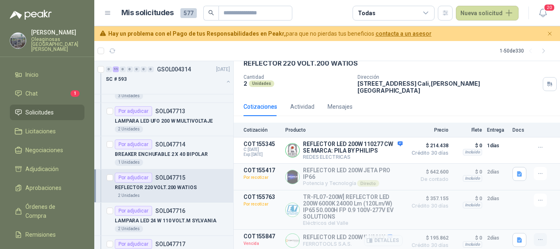
click at [537, 236] on icon "button" at bounding box center [540, 239] width 7 height 7
click at [517, 216] on button "Solicitar Recotización" at bounding box center [524, 218] width 66 height 13
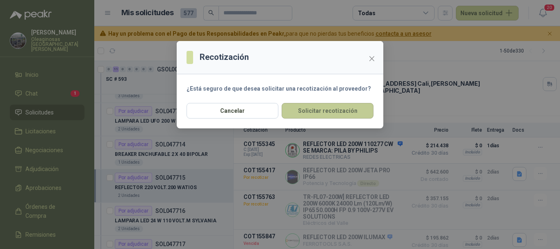
click at [343, 113] on button "Solicitar recotización" at bounding box center [328, 111] width 92 height 16
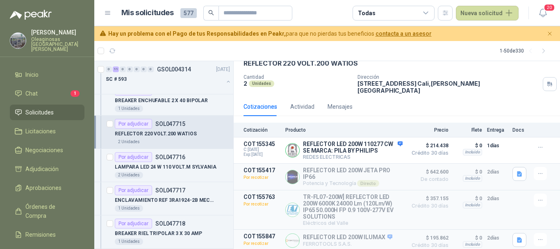
scroll to position [1393, 0]
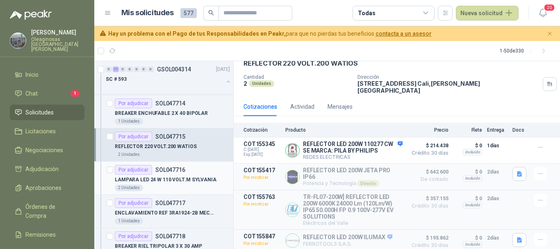
click at [195, 184] on div "LAMPARA LED 24 W 110 VOLT.M SYLVANIA" at bounding box center [172, 180] width 115 height 10
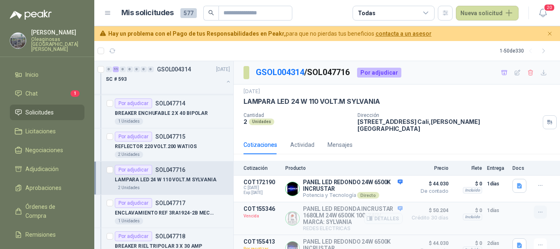
click at [537, 209] on icon "button" at bounding box center [540, 212] width 7 height 7
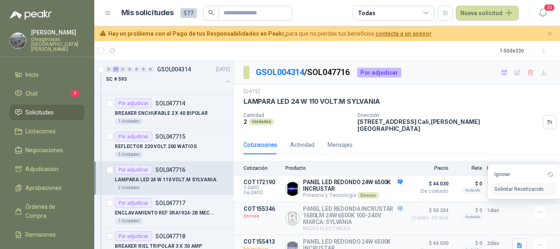
click at [525, 189] on button "Solicitar Recotización" at bounding box center [524, 188] width 66 height 13
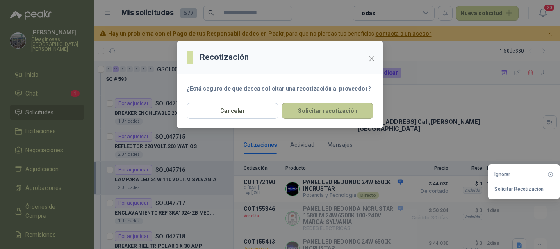
click at [349, 114] on button "Solicitar recotización" at bounding box center [328, 111] width 92 height 16
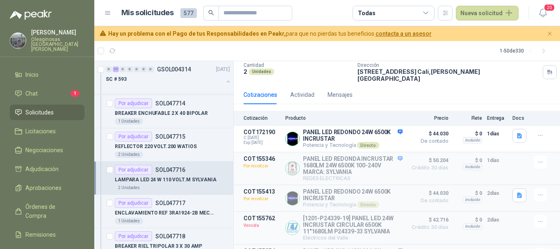
scroll to position [82, 0]
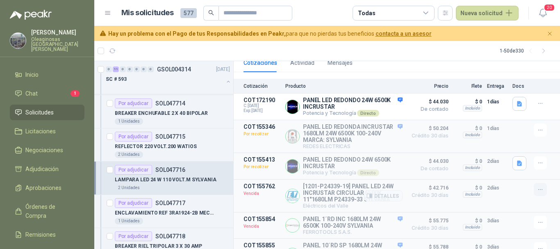
click at [537, 186] on icon "button" at bounding box center [540, 189] width 7 height 7
click at [520, 168] on button "Solicitar Recotización" at bounding box center [524, 168] width 66 height 13
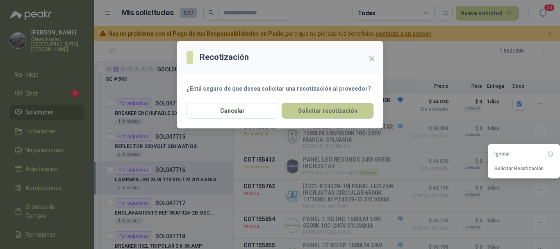
click at [301, 114] on button "Solicitar recotización" at bounding box center [328, 111] width 92 height 16
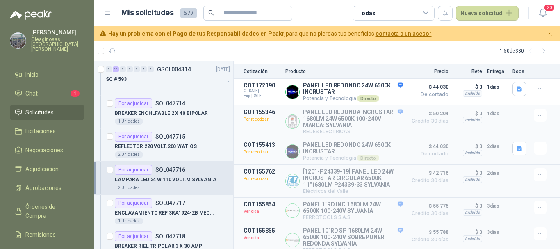
scroll to position [105, 0]
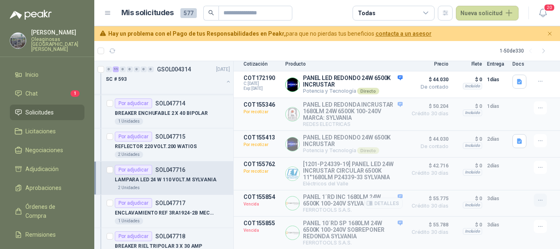
click at [538, 200] on icon "button" at bounding box center [540, 200] width 4 height 0
click at [510, 180] on button "Solicitar Recotización" at bounding box center [524, 179] width 66 height 13
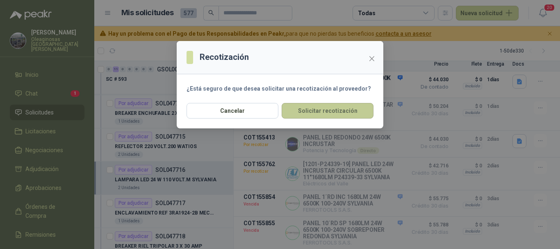
click at [315, 112] on button "Solicitar recotización" at bounding box center [328, 111] width 92 height 16
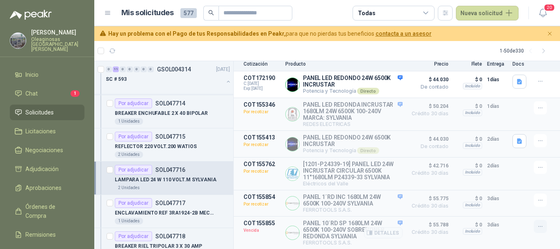
click at [537, 225] on icon "button" at bounding box center [540, 226] width 7 height 7
click at [517, 207] on button "Solicitar Recotización" at bounding box center [524, 206] width 66 height 13
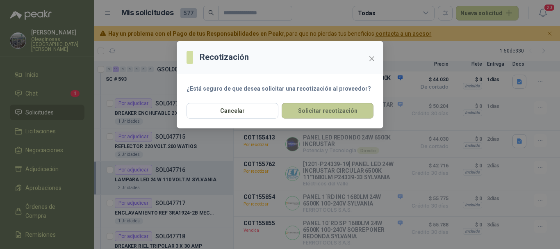
click at [345, 113] on button "Solicitar recotización" at bounding box center [328, 111] width 92 height 16
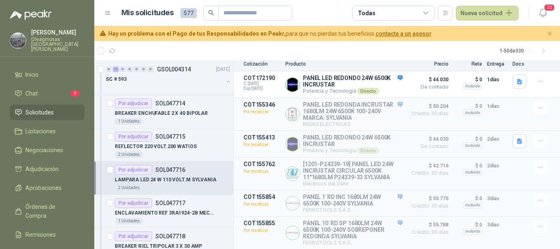
scroll to position [1434, 0]
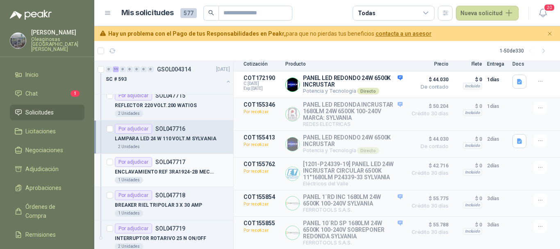
click at [186, 178] on div "1 Unidades" at bounding box center [172, 180] width 115 height 7
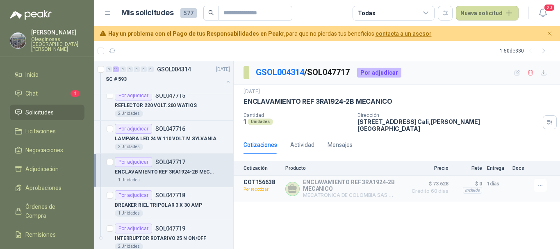
scroll to position [1475, 0]
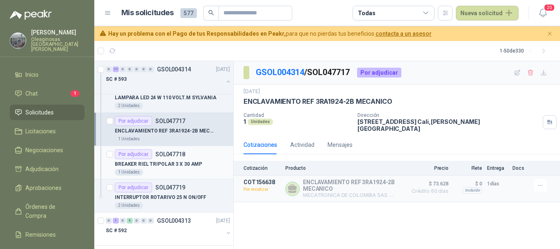
click at [192, 169] on div "1 Unidades" at bounding box center [172, 172] width 115 height 7
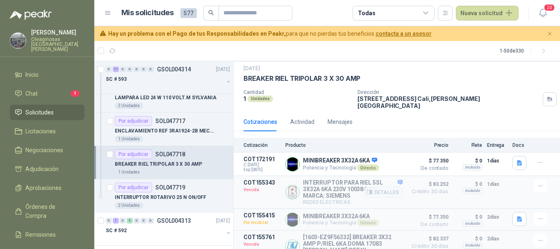
scroll to position [41, 0]
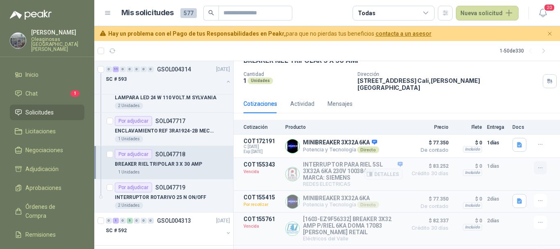
click at [537, 164] on icon "button" at bounding box center [540, 167] width 7 height 7
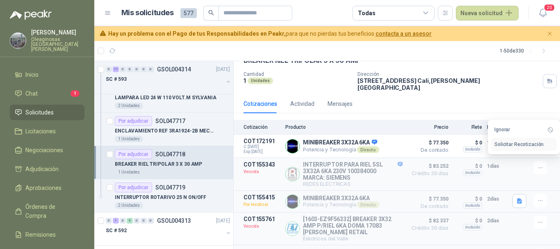
click at [510, 145] on button "Solicitar Recotización" at bounding box center [524, 144] width 66 height 13
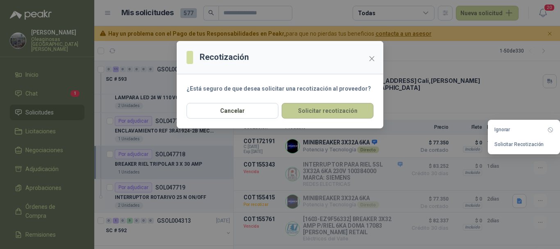
click at [336, 113] on button "Solicitar recotización" at bounding box center [328, 111] width 92 height 16
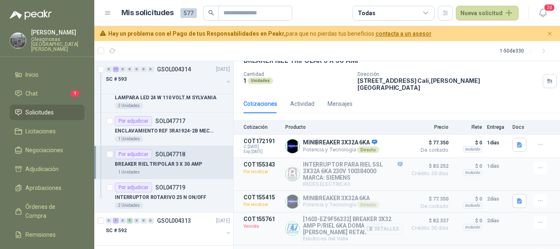
scroll to position [68, 0]
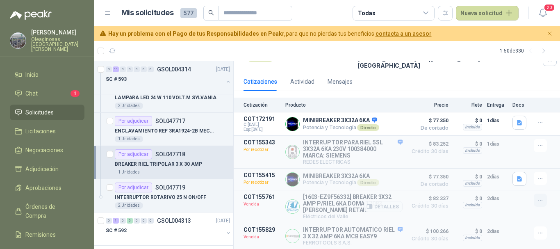
click at [537, 197] on icon "button" at bounding box center [540, 200] width 7 height 7
click at [511, 173] on button "Solicitar Recotización" at bounding box center [524, 172] width 66 height 13
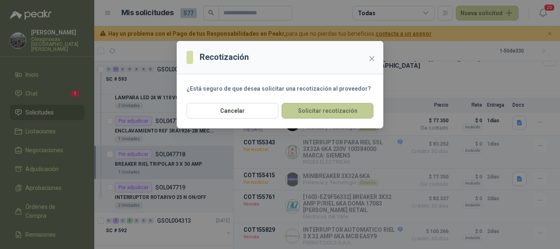
click at [335, 112] on button "Solicitar recotización" at bounding box center [328, 111] width 92 height 16
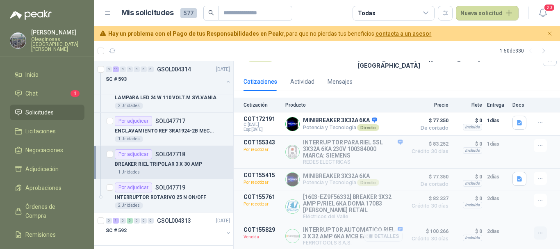
click at [537, 230] on icon "button" at bounding box center [540, 233] width 7 height 7
click at [509, 207] on button "Solicitar Recotización" at bounding box center [524, 206] width 66 height 13
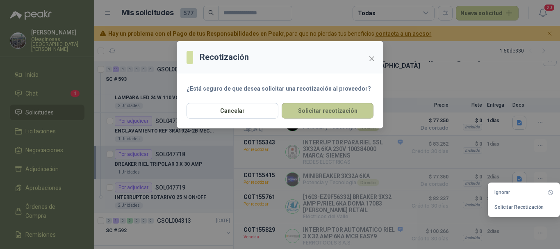
click at [319, 110] on button "Solicitar recotización" at bounding box center [328, 111] width 92 height 16
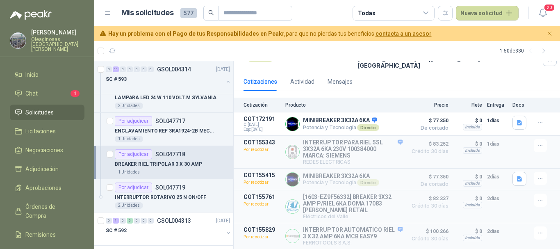
click at [311, 51] on article "1 - 50 de 330" at bounding box center [327, 51] width 466 height 20
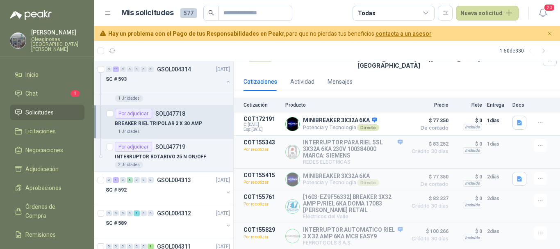
scroll to position [1516, 0]
click at [208, 164] on div "2 Unidades" at bounding box center [172, 164] width 115 height 7
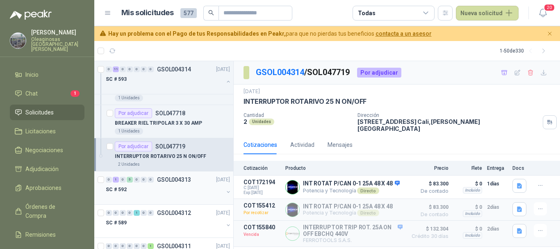
click at [203, 191] on div "SC # 592" at bounding box center [165, 189] width 118 height 10
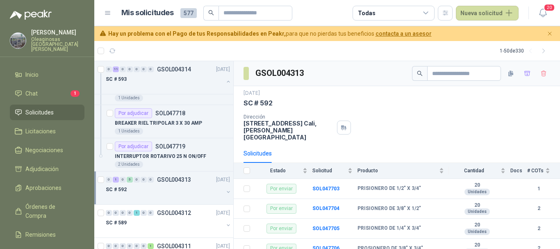
click at [170, 194] on div at bounding box center [165, 197] width 118 height 7
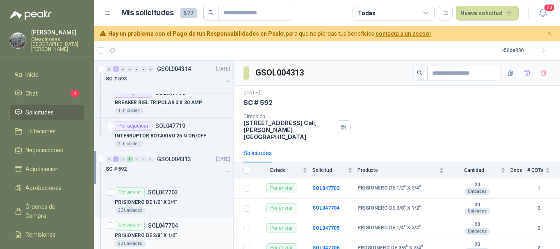
scroll to position [1516, 0]
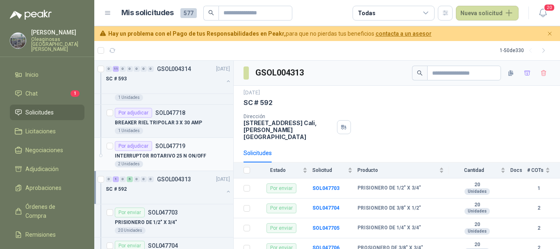
click at [185, 160] on div "INTERRUPTOR ROTARIVO 25 N ON/OFF" at bounding box center [172, 156] width 115 height 10
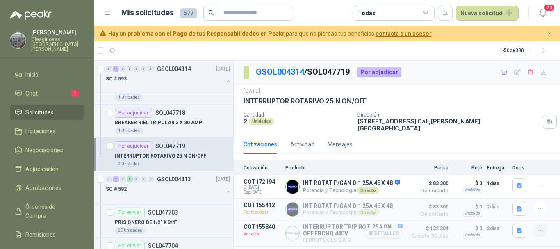
click at [537, 227] on icon "button" at bounding box center [540, 230] width 7 height 7
click at [529, 206] on button "Solicitar Recotización" at bounding box center [524, 206] width 66 height 13
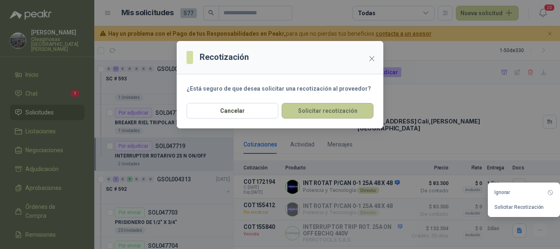
click at [342, 111] on button "Solicitar recotización" at bounding box center [328, 111] width 92 height 16
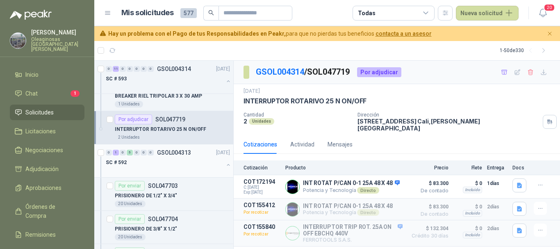
scroll to position [1557, 0]
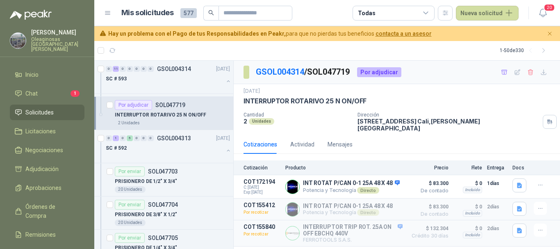
click at [367, 54] on article "1 - 50 de 330" at bounding box center [327, 51] width 466 height 20
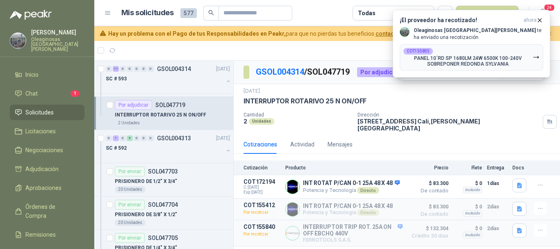
click at [335, 12] on article "Mis solicitudes 577 Todas Nueva solicitud" at bounding box center [320, 13] width 398 height 15
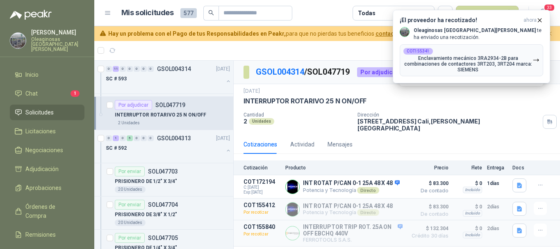
click at [323, 16] on article "Mis solicitudes 577 Todas Nueva solicitud" at bounding box center [320, 13] width 398 height 15
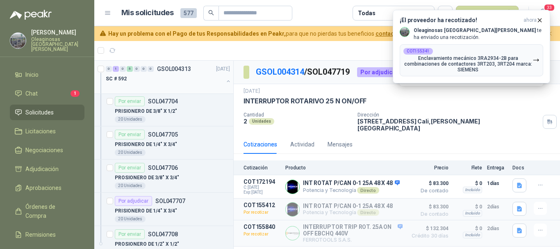
scroll to position [1680, 0]
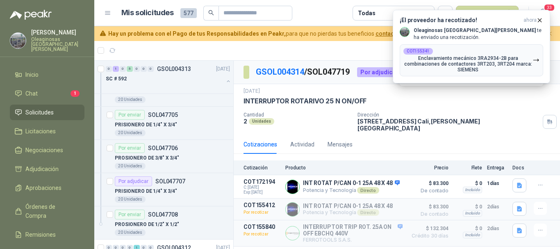
click at [41, 108] on span "Solicitudes" at bounding box center [39, 112] width 28 height 9
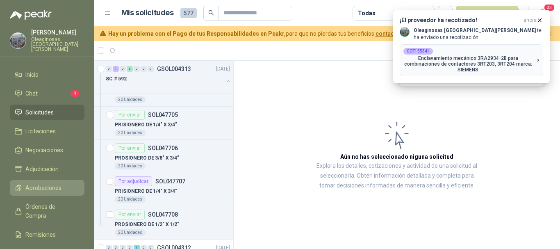
click at [50, 183] on span "Aprobaciones" at bounding box center [43, 187] width 36 height 9
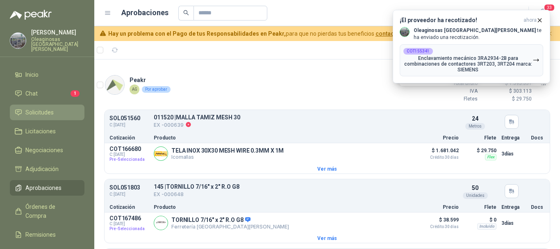
click at [48, 108] on span "Solicitudes" at bounding box center [39, 112] width 28 height 9
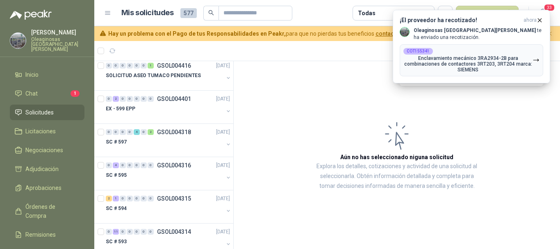
scroll to position [1107, 0]
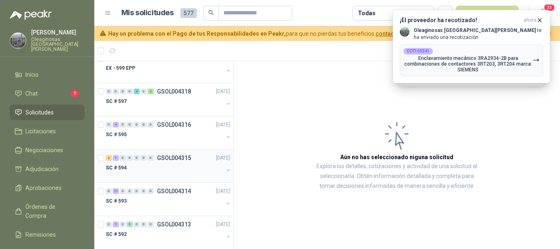
click at [163, 172] on div "SC # 594" at bounding box center [165, 168] width 118 height 10
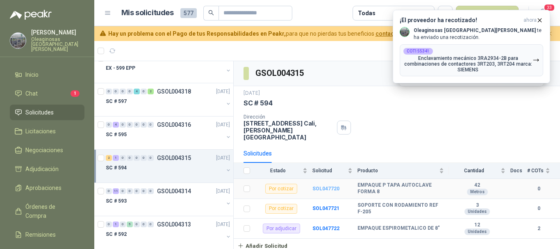
click at [329, 186] on b "SOL047720" at bounding box center [325, 189] width 27 height 6
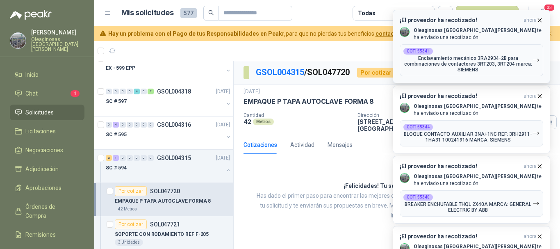
click at [539, 21] on icon "button" at bounding box center [539, 20] width 7 height 7
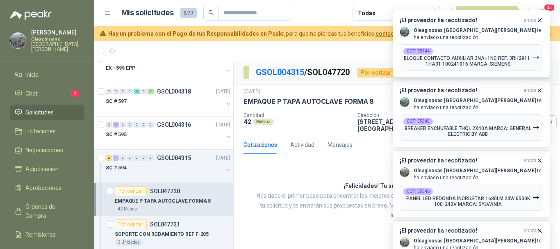
click at [539, 21] on icon "button" at bounding box center [539, 20] width 7 height 7
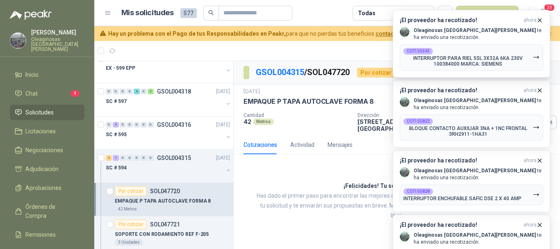
click at [539, 21] on icon "button" at bounding box center [539, 20] width 7 height 7
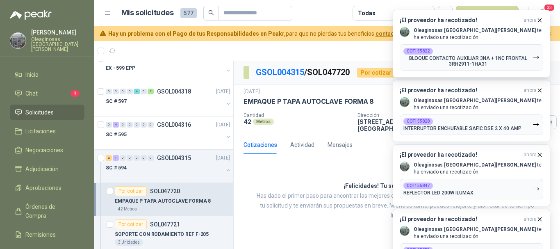
click at [539, 21] on icon "button" at bounding box center [539, 20] width 7 height 7
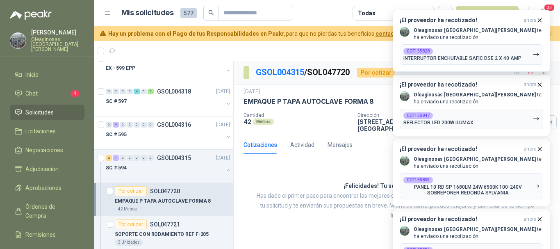
click at [539, 21] on icon "button" at bounding box center [539, 20] width 7 height 7
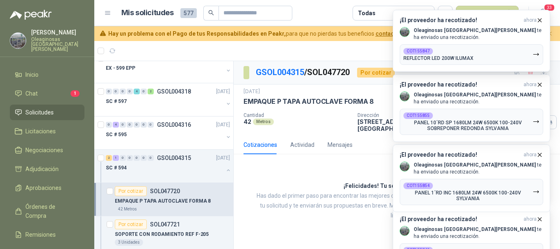
click at [539, 21] on icon "button" at bounding box center [539, 20] width 7 height 7
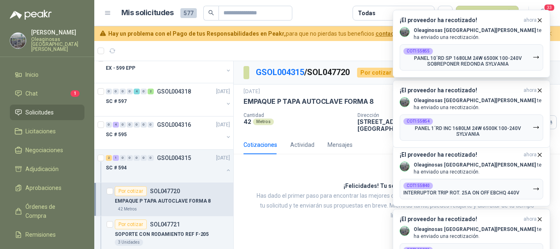
click at [539, 21] on icon "button" at bounding box center [539, 20] width 7 height 7
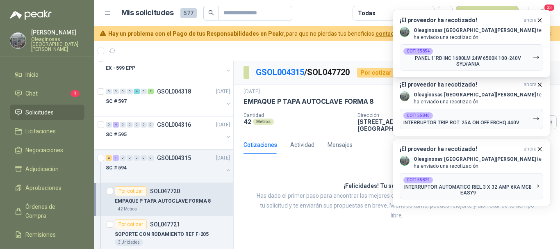
click at [539, 21] on icon "button" at bounding box center [539, 20] width 7 height 7
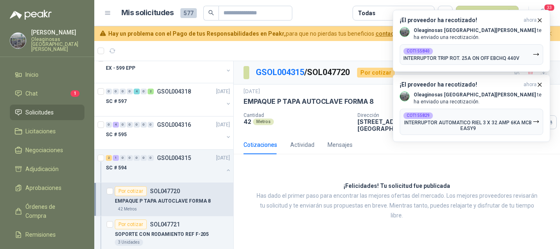
click at [539, 21] on icon "button" at bounding box center [539, 20] width 7 height 7
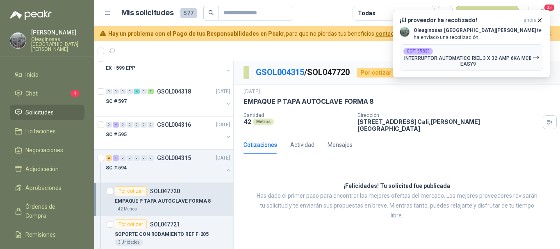
click at [539, 21] on icon "button" at bounding box center [539, 20] width 7 height 7
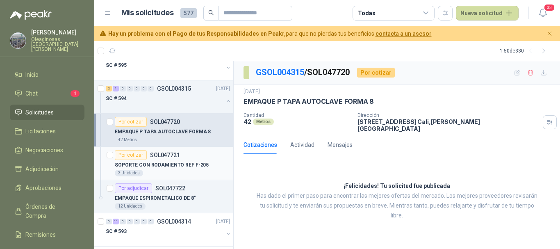
scroll to position [1188, 0]
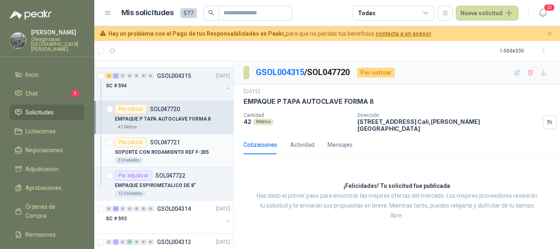
click at [199, 156] on div "SOPORTE CON RODAMIENTO REF F-205" at bounding box center [172, 152] width 115 height 10
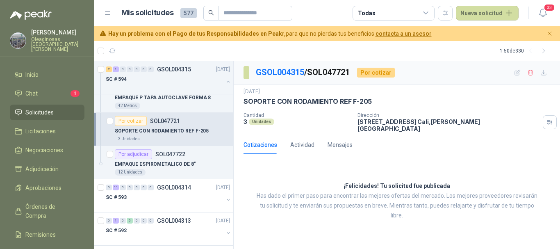
scroll to position [1229, 0]
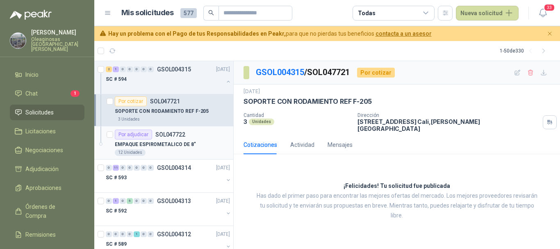
click at [194, 148] on div "EMPAQUE ESPIROMETALICO DE 8"" at bounding box center [172, 144] width 115 height 10
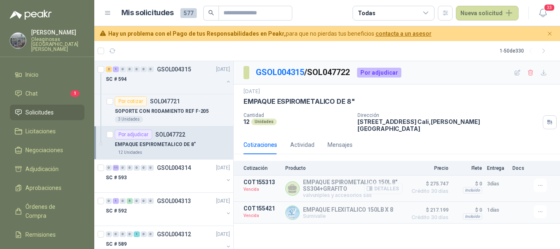
click at [387, 183] on button "Detalles" at bounding box center [383, 188] width 39 height 11
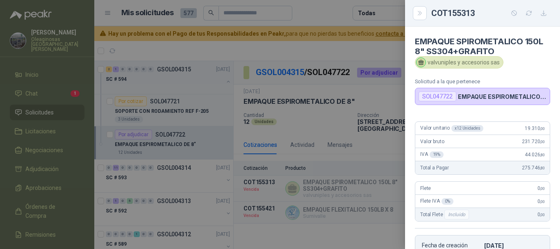
click at [323, 46] on div at bounding box center [280, 124] width 560 height 249
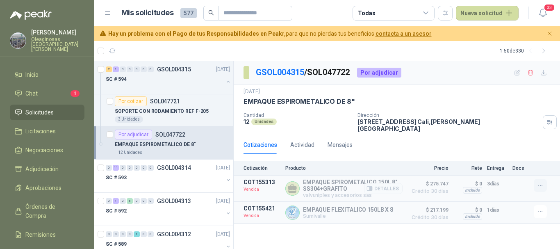
click at [541, 182] on icon "button" at bounding box center [540, 185] width 7 height 7
click at [527, 160] on button "Solicitar Recotización" at bounding box center [524, 161] width 66 height 13
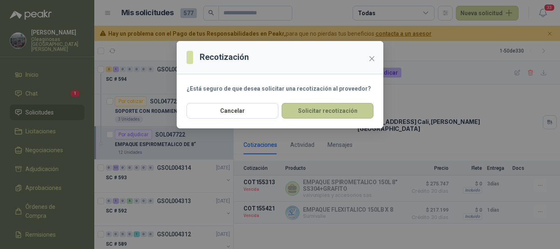
click at [338, 111] on button "Solicitar recotización" at bounding box center [328, 111] width 92 height 16
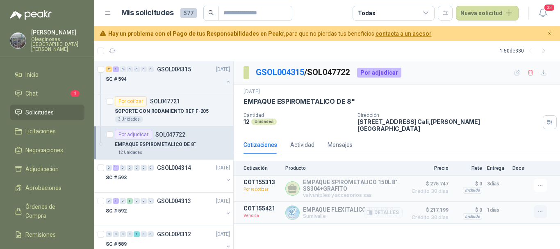
click at [541, 208] on icon "button" at bounding box center [540, 211] width 7 height 7
click at [526, 186] on button "Solicitar Recotización" at bounding box center [524, 188] width 66 height 13
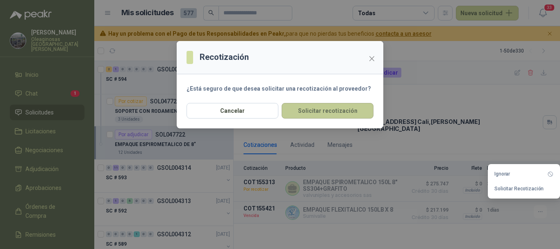
click at [334, 111] on button "Solicitar recotización" at bounding box center [328, 111] width 92 height 16
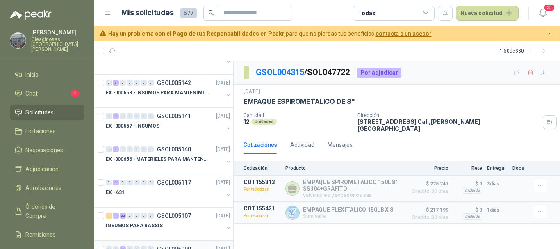
scroll to position [41, 0]
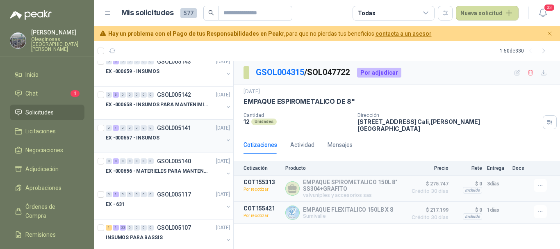
click at [189, 139] on div "EX -000657 - INSUMOS" at bounding box center [165, 138] width 118 height 10
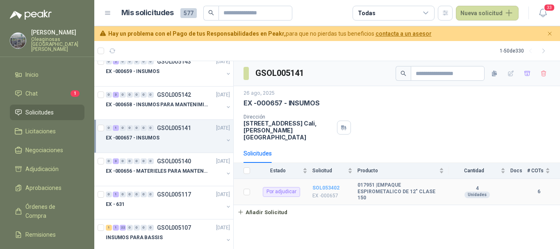
click at [324, 185] on b "SOL053402" at bounding box center [325, 188] width 27 height 6
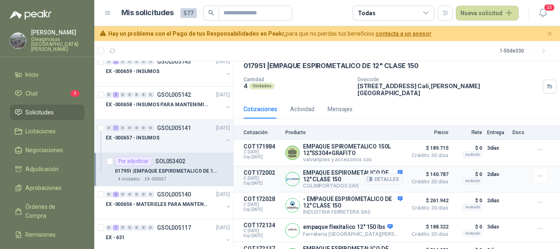
scroll to position [79, 0]
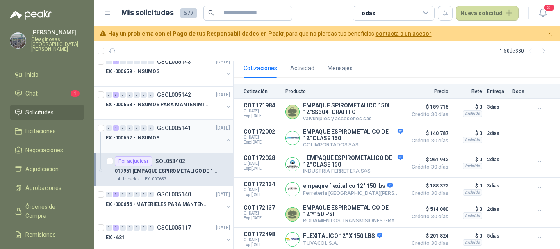
click at [171, 136] on div "EX -000657 - INSUMOS" at bounding box center [165, 138] width 118 height 10
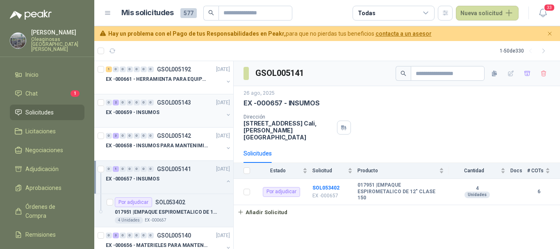
click at [189, 112] on div "EX -000659 - INSUMOS" at bounding box center [165, 112] width 118 height 10
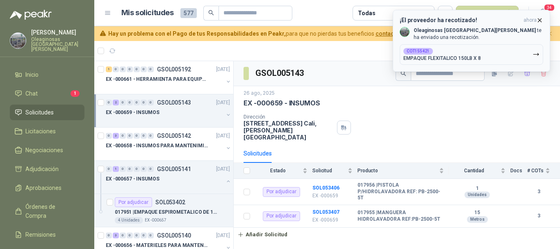
click at [541, 18] on icon "button" at bounding box center [539, 20] width 7 height 7
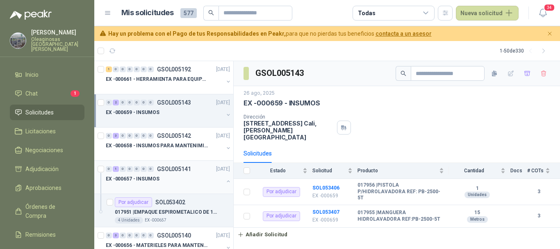
click at [171, 178] on div "EX -000657 - INSUMOS" at bounding box center [165, 179] width 118 height 10
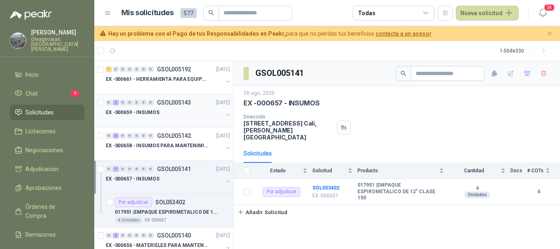
click at [204, 111] on div "EX -000659 - INSUMOS" at bounding box center [165, 112] width 118 height 10
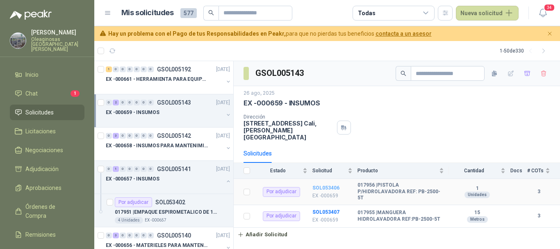
click at [332, 185] on b "SOL053406" at bounding box center [325, 188] width 27 height 6
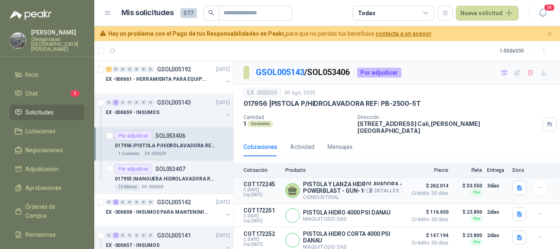
scroll to position [7, 0]
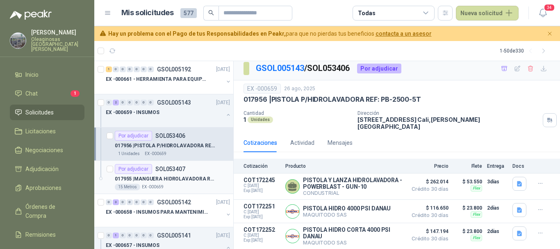
click at [187, 185] on div "15 Metros EX -000659" at bounding box center [172, 187] width 115 height 7
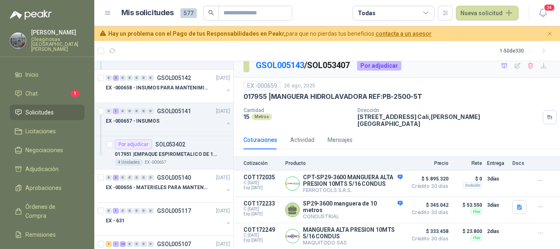
scroll to position [84, 0]
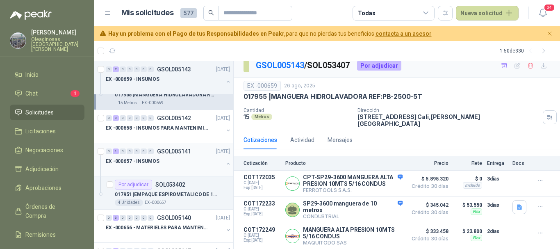
click at [190, 162] on div "EX -000657 - INSUMOS" at bounding box center [165, 161] width 118 height 10
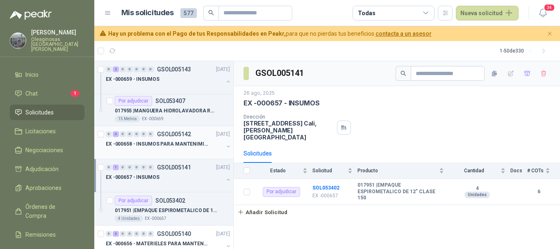
scroll to position [82, 0]
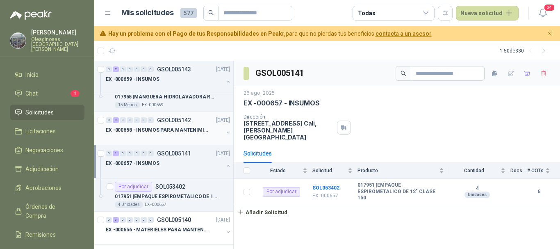
click at [168, 132] on p "EX -000658 - INSUMOS PARA MANTENIMIENTO MECANICO" at bounding box center [157, 130] width 102 height 8
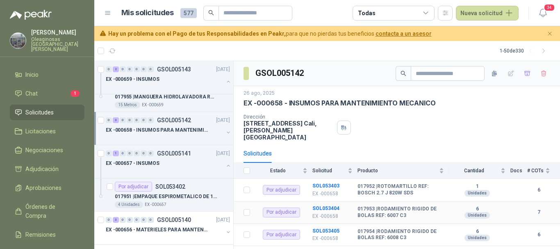
scroll to position [4, 0]
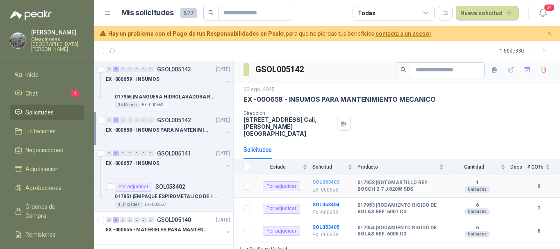
click at [327, 179] on b "SOL053403" at bounding box center [325, 182] width 27 height 6
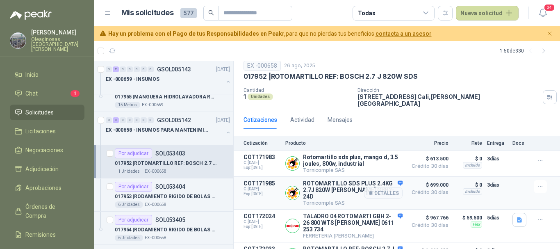
scroll to position [41, 0]
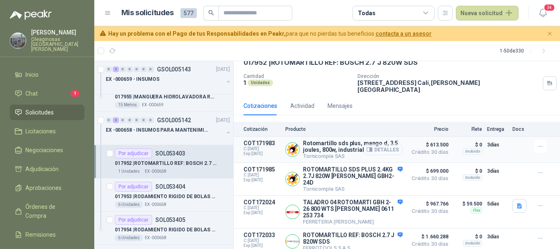
click at [382, 146] on button "Detalles" at bounding box center [383, 149] width 39 height 11
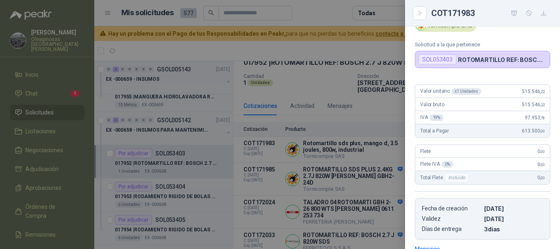
scroll to position [0, 0]
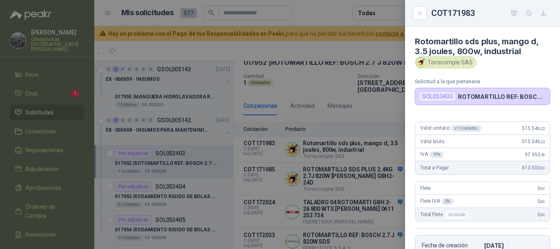
click at [323, 16] on div at bounding box center [280, 124] width 560 height 249
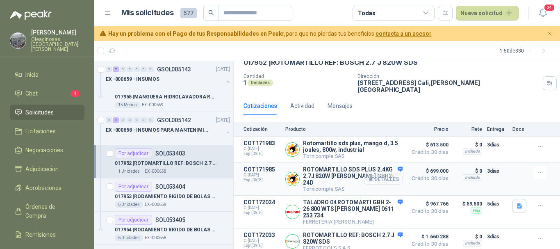
click at [382, 173] on button "Detalles" at bounding box center [383, 178] width 39 height 11
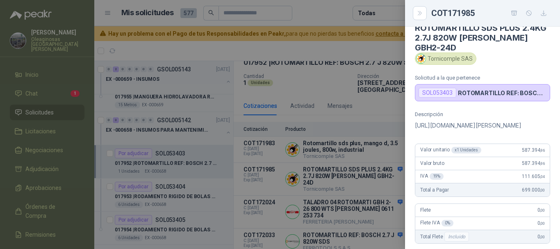
scroll to position [0, 0]
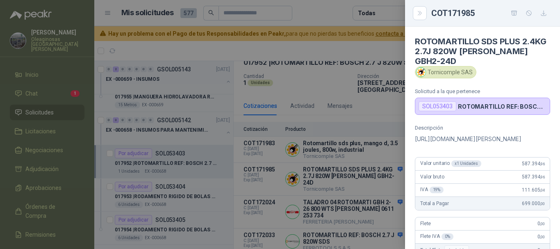
click at [334, 13] on div at bounding box center [280, 124] width 560 height 249
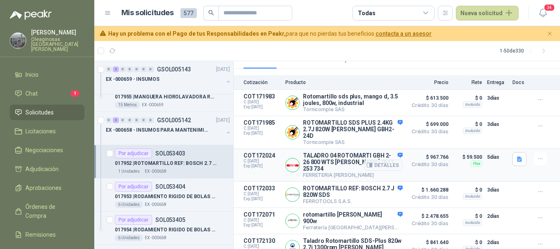
scroll to position [89, 0]
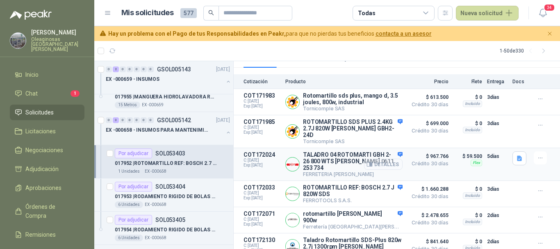
click at [384, 159] on button "Detalles" at bounding box center [383, 164] width 39 height 11
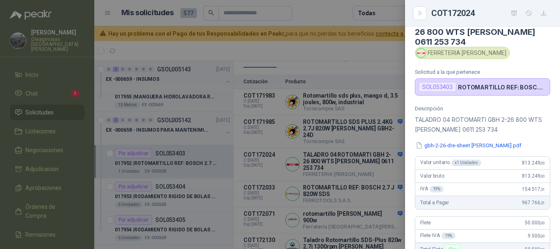
scroll to position [13, 0]
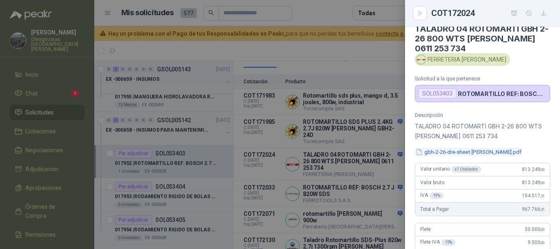
click at [464, 151] on button "gbh-2-26-dre-sheet [PERSON_NAME].pdf" at bounding box center [468, 152] width 107 height 9
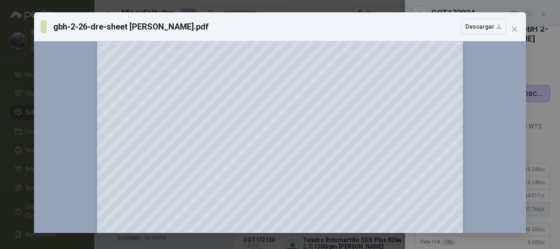
scroll to position [82, 0]
click at [513, 28] on icon "close" at bounding box center [514, 29] width 5 height 5
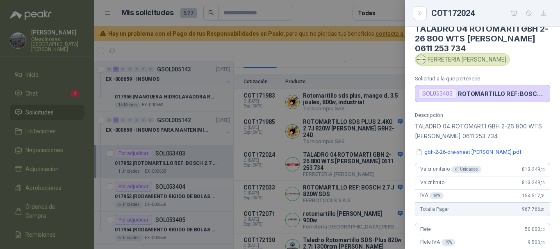
click at [332, 16] on div at bounding box center [280, 124] width 560 height 249
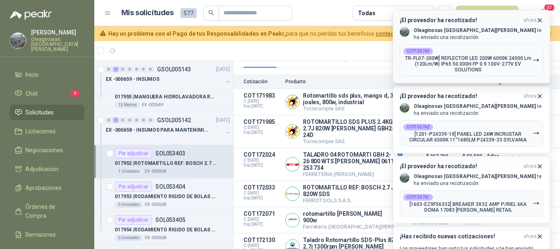
click at [543, 18] on button "¡El proveedor ha recotizado! ahora Oleaginosas [GEOGRAPHIC_DATA][PERSON_NAME] t…" at bounding box center [471, 46] width 157 height 73
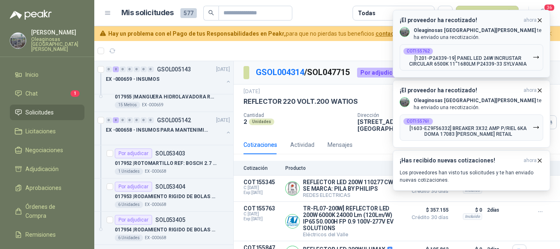
click at [539, 20] on icon "button" at bounding box center [539, 20] width 7 height 7
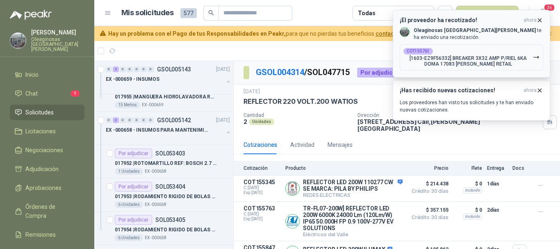
click at [541, 19] on icon "button" at bounding box center [539, 20] width 7 height 7
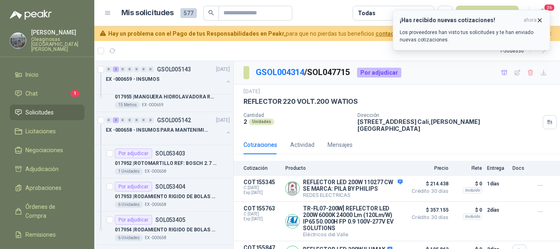
click at [539, 22] on icon "button" at bounding box center [539, 20] width 7 height 7
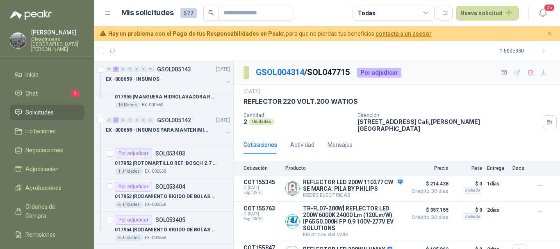
click at [449, 53] on article "1 - 50 de 330" at bounding box center [327, 51] width 466 height 20
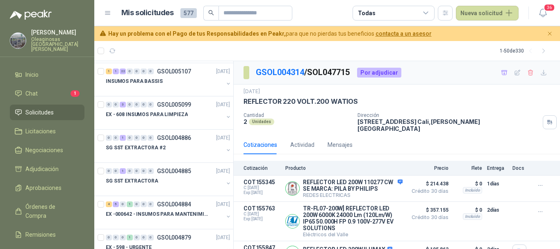
scroll to position [451, 0]
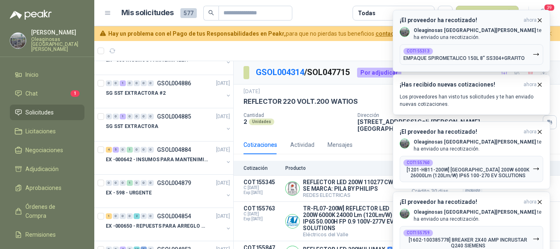
click at [541, 18] on icon "button" at bounding box center [539, 20] width 7 height 7
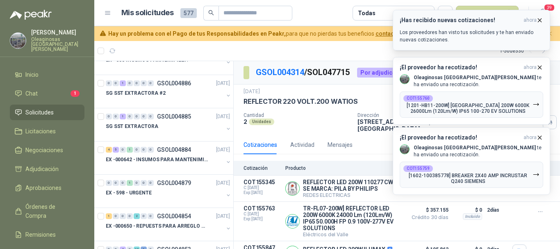
click at [540, 20] on icon "button" at bounding box center [539, 19] width 3 height 3
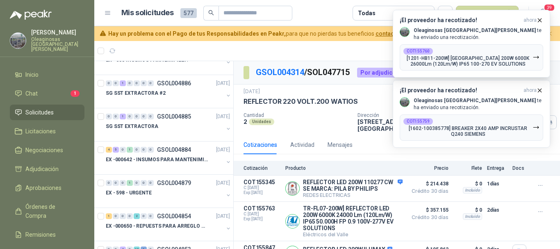
click at [540, 20] on icon "button" at bounding box center [539, 19] width 3 height 3
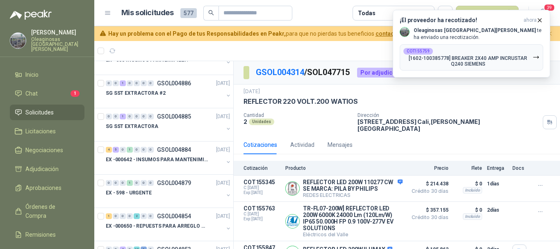
click at [540, 20] on icon "button" at bounding box center [539, 19] width 3 height 3
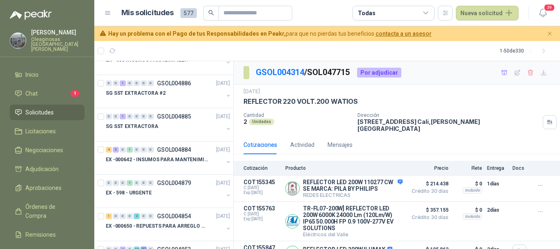
click at [54, 32] on p "[PERSON_NAME]" at bounding box center [57, 33] width 53 height 6
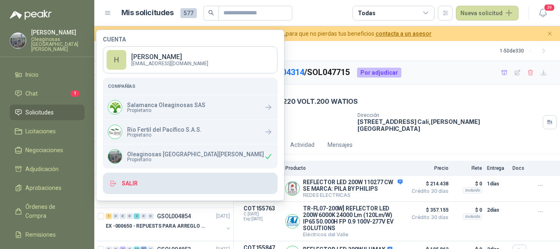
click at [136, 182] on button "Salir" at bounding box center [190, 183] width 175 height 21
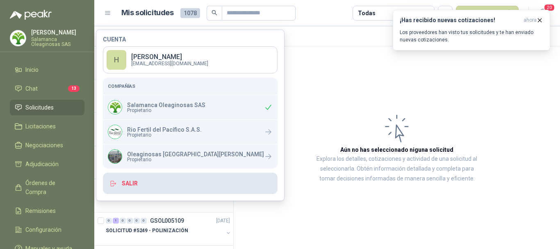
click at [133, 183] on button "Salir" at bounding box center [190, 183] width 175 height 21
